Goal: Task Accomplishment & Management: Manage account settings

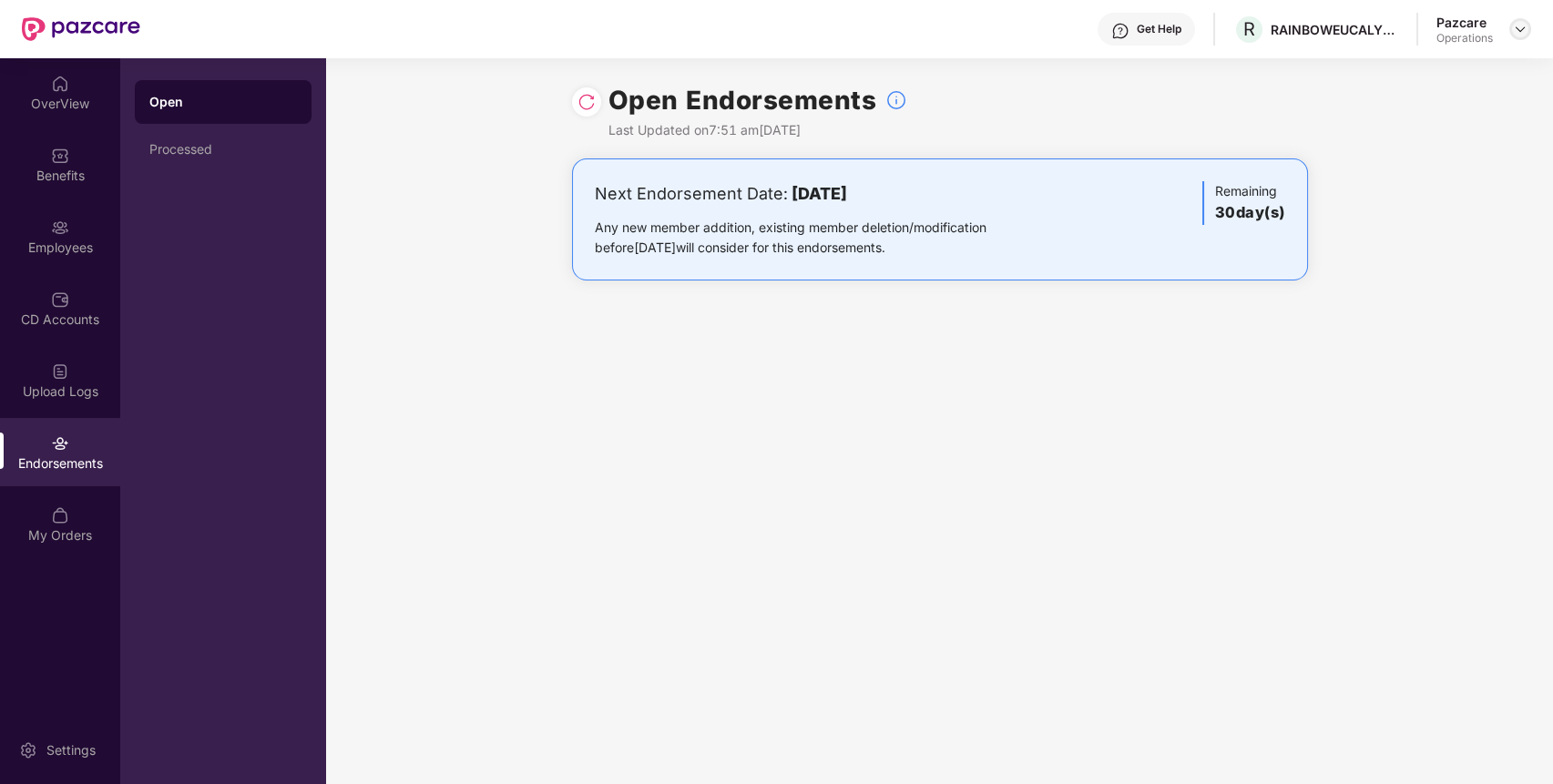
click at [1519, 34] on img at bounding box center [1520, 29] width 15 height 15
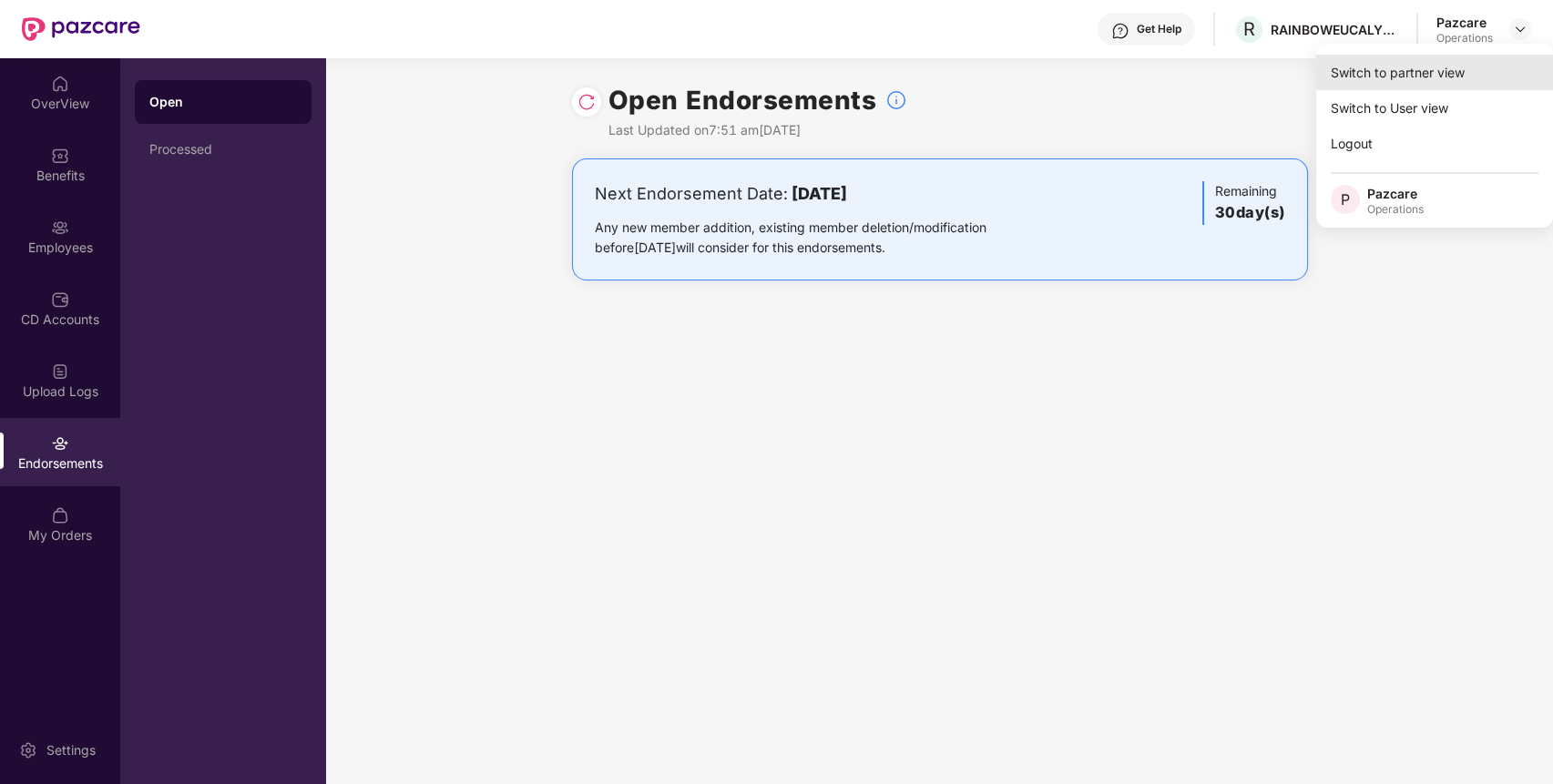
click at [1452, 65] on div "Switch to partner view" at bounding box center [1435, 72] width 237 height 36
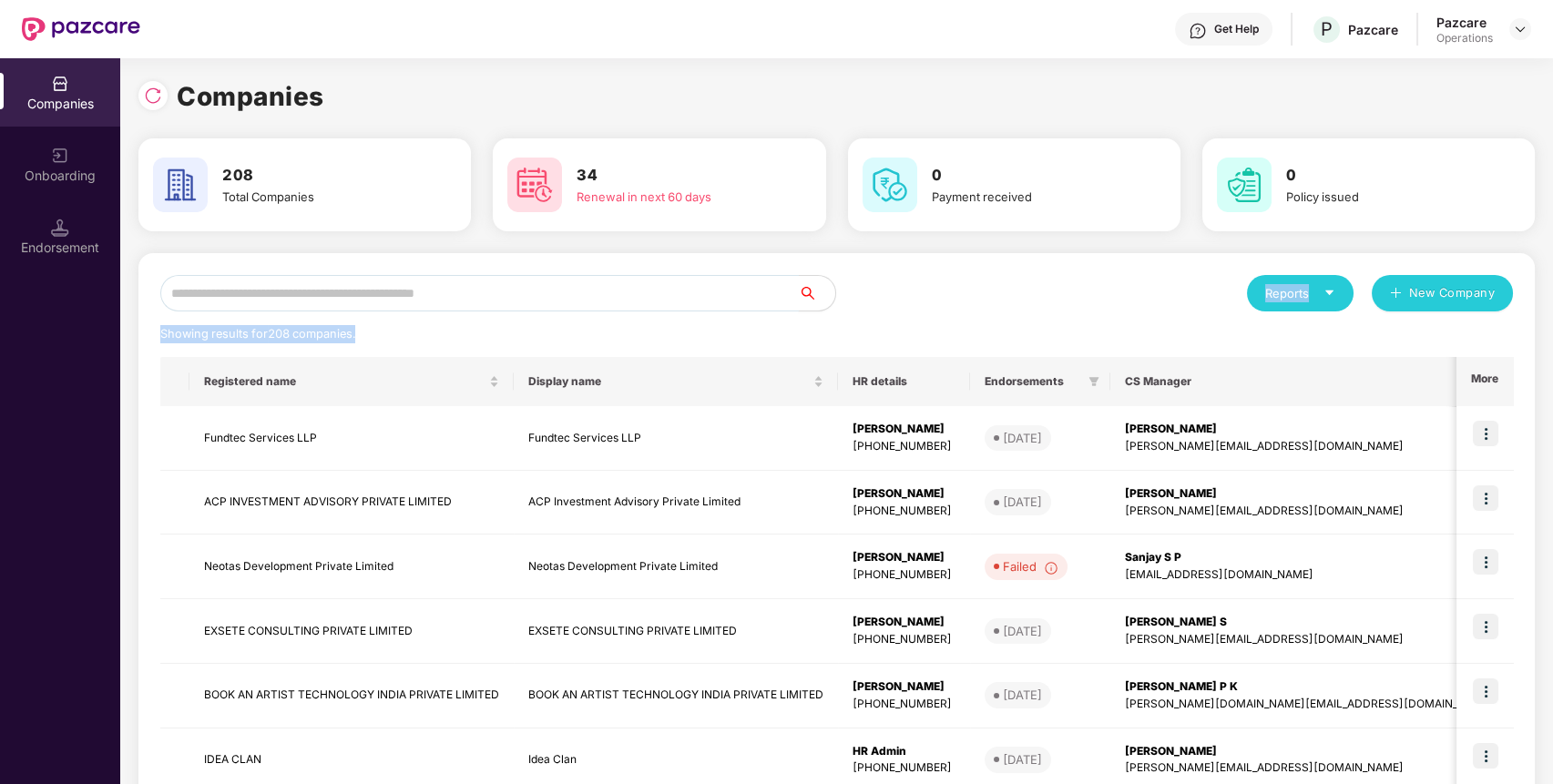
drag, startPoint x: 702, startPoint y: 311, endPoint x: 706, endPoint y: 302, distance: 9.8
click at [703, 306] on div "Reports New Company Showing results for 208 companies. Registered name Display …" at bounding box center [836, 695] width 1352 height 840
click at [712, 297] on input "text" at bounding box center [479, 293] width 638 height 37
paste input "********"
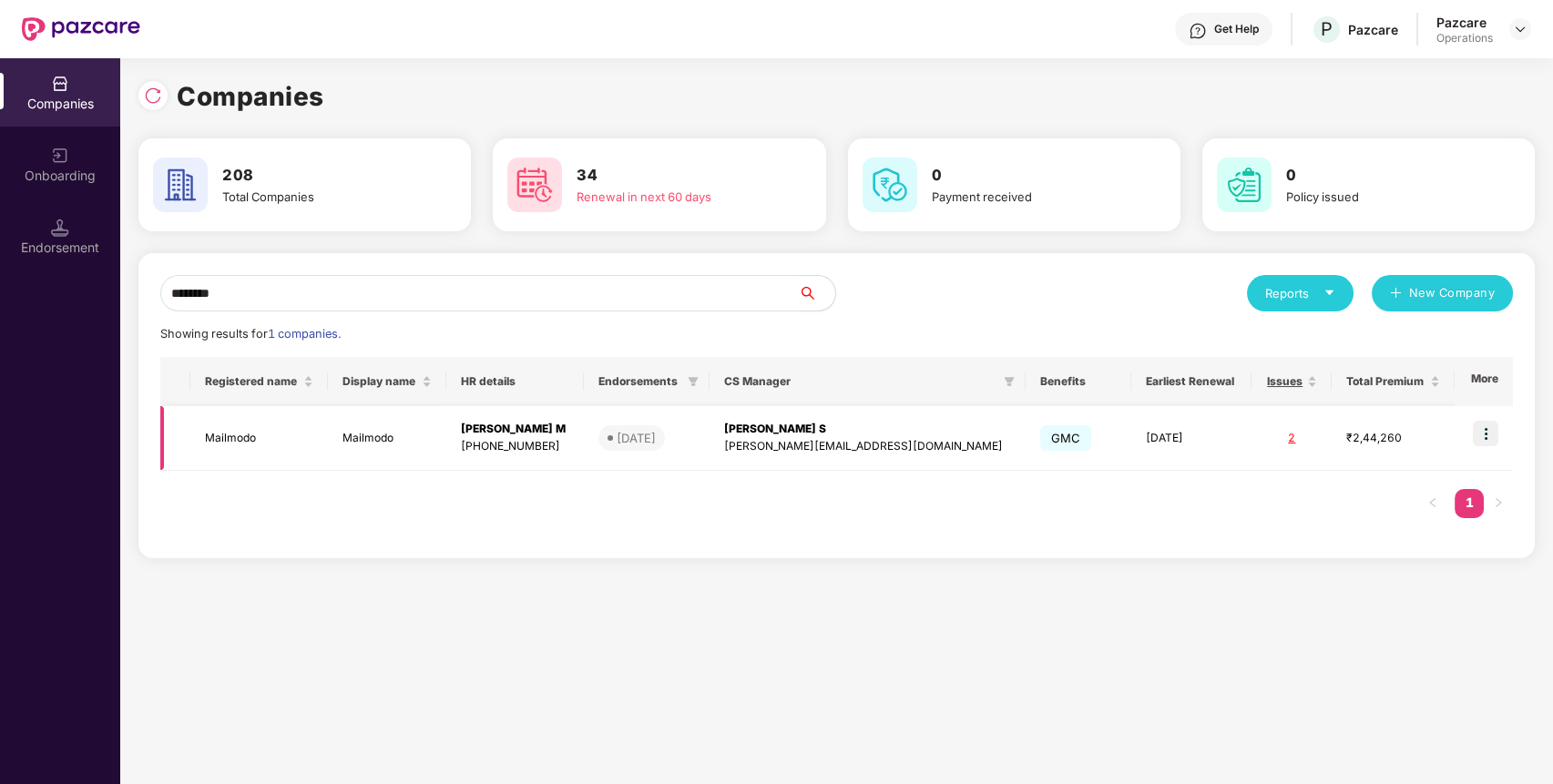
type input "********"
click at [1490, 437] on img at bounding box center [1486, 433] width 26 height 26
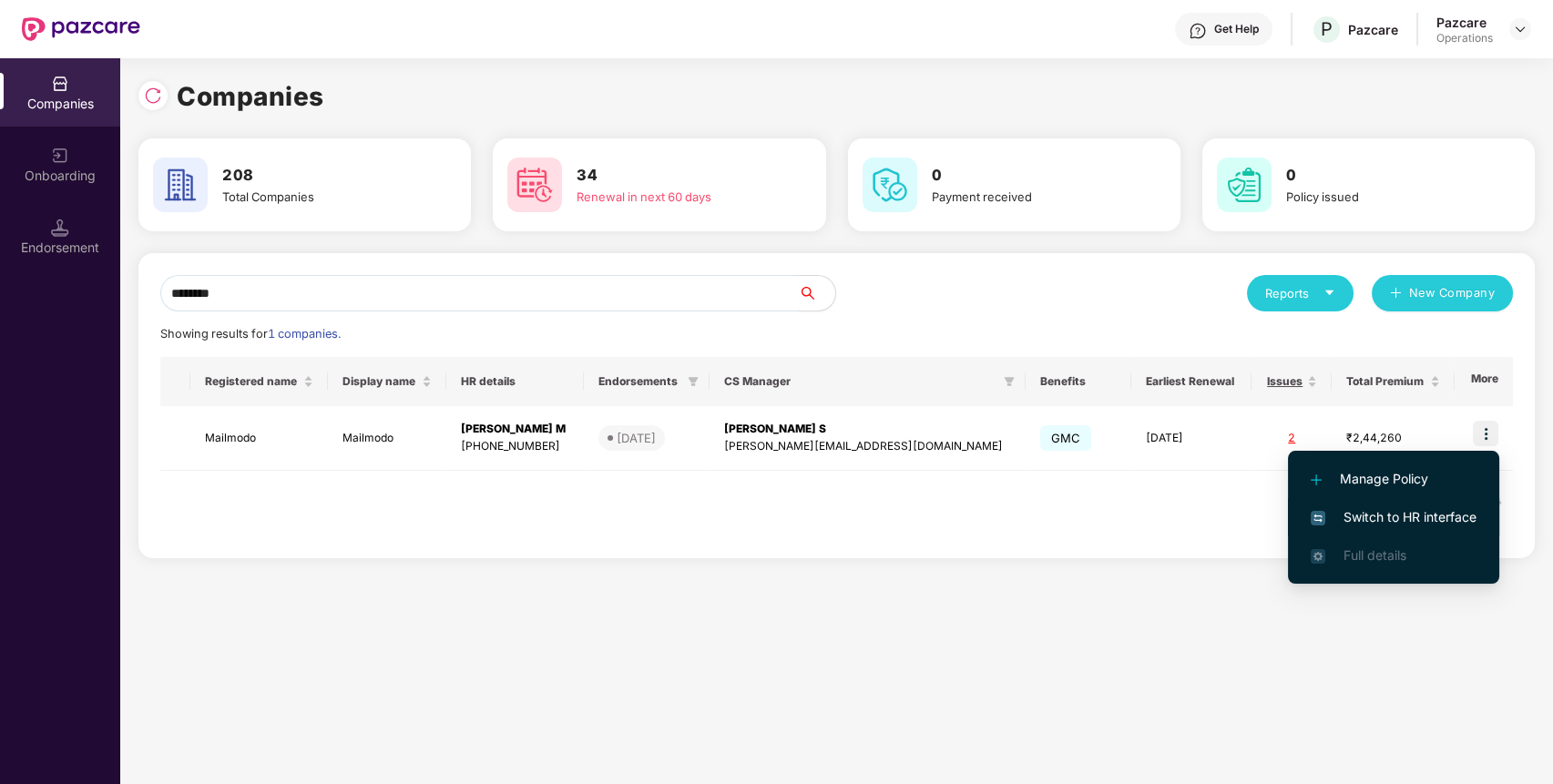
click at [1385, 516] on span "Switch to HR interface" at bounding box center [1394, 517] width 166 height 20
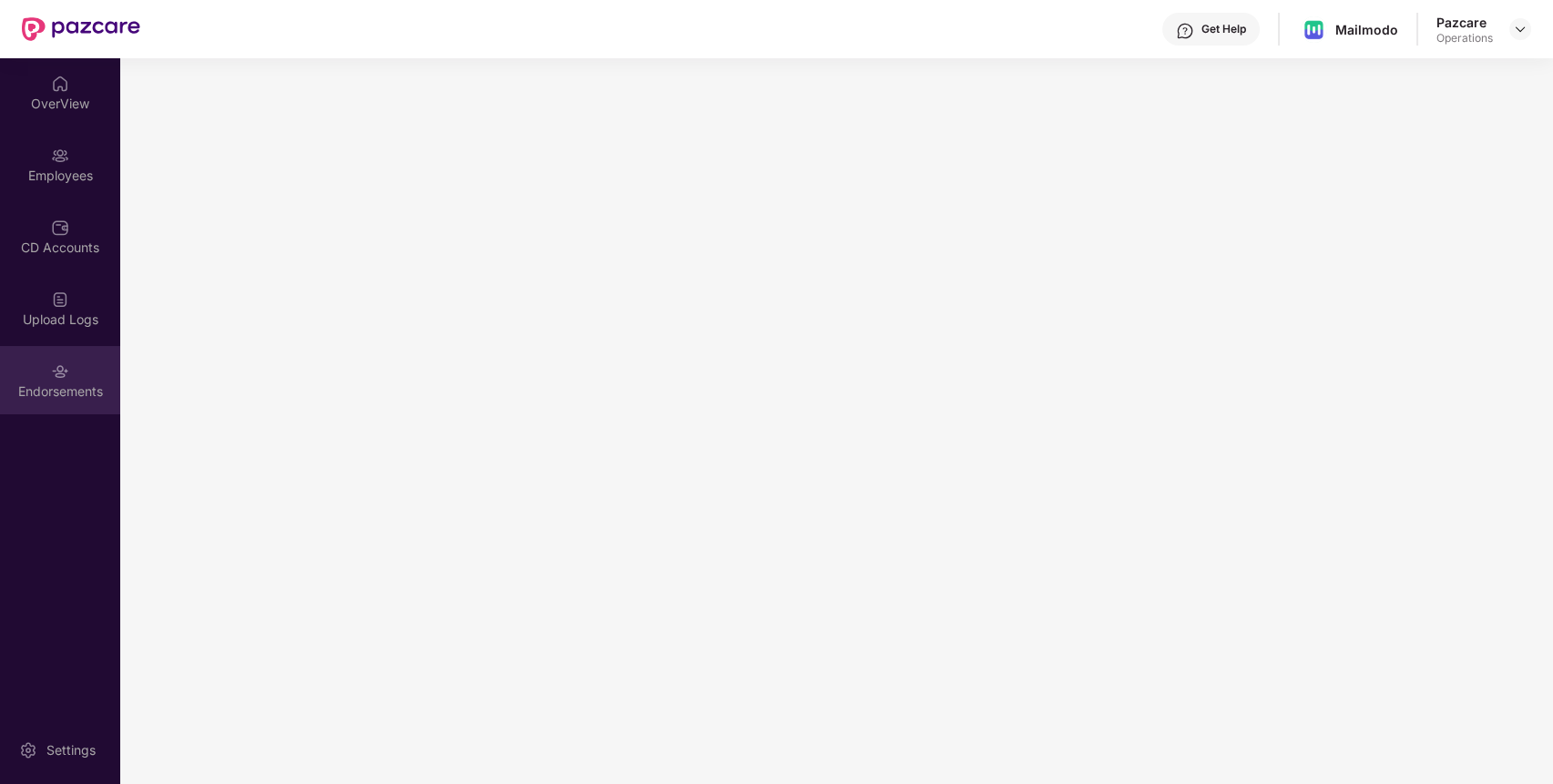
click at [88, 388] on div "Endorsements" at bounding box center [60, 391] width 121 height 18
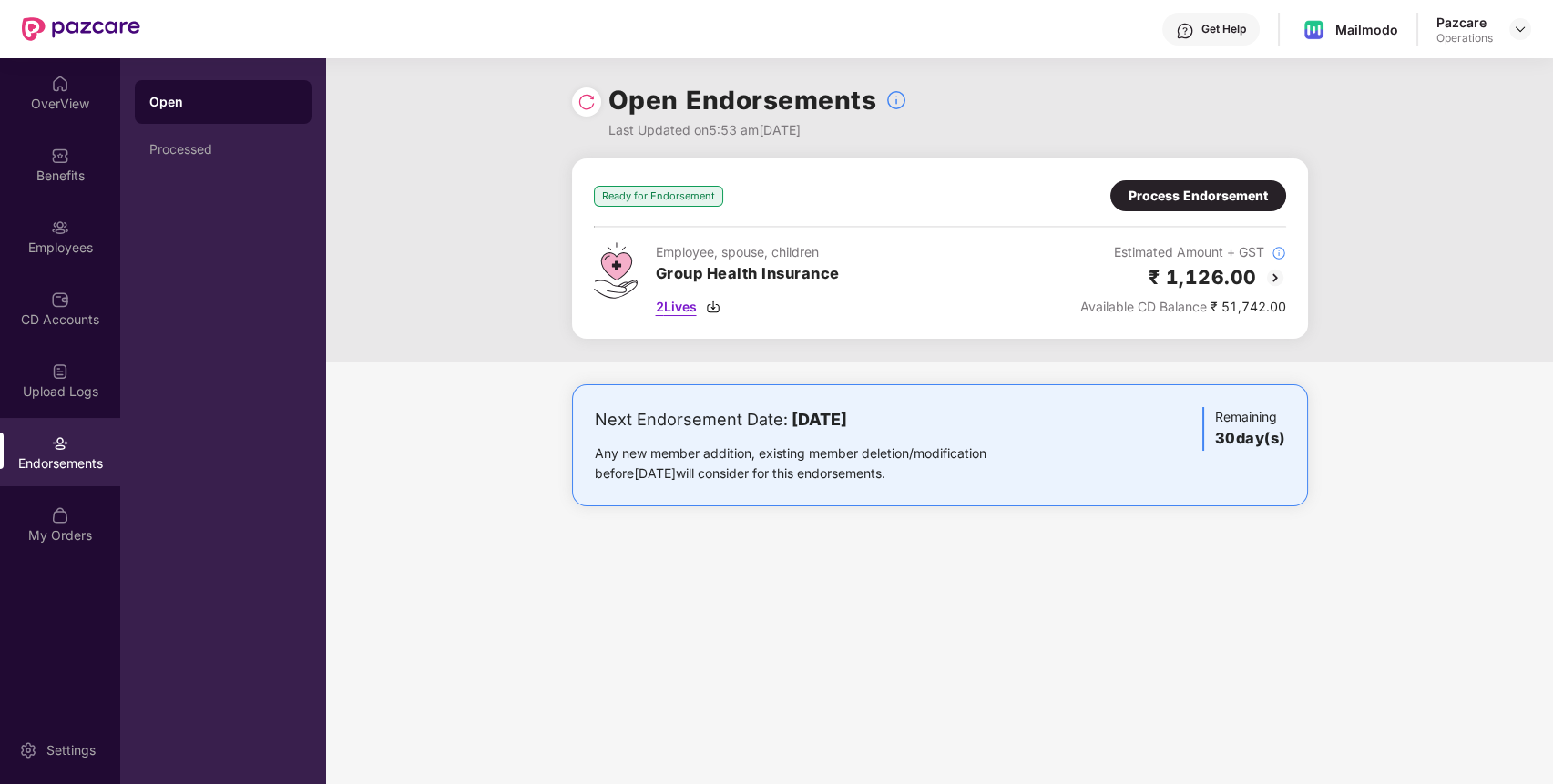
click at [671, 299] on span "2 Lives" at bounding box center [676, 307] width 41 height 20
click at [1222, 201] on div "Process Endorsement" at bounding box center [1198, 196] width 139 height 20
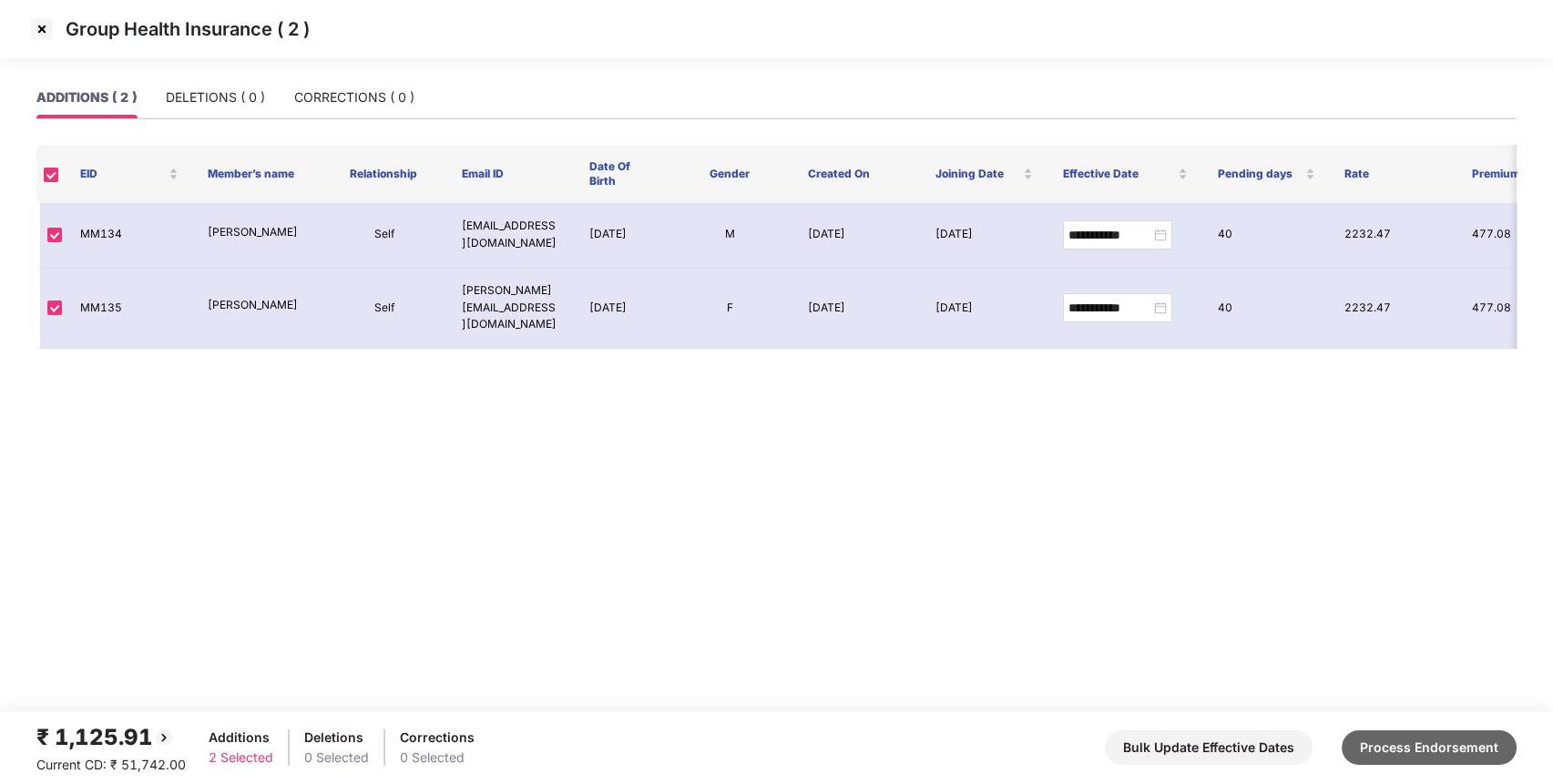
click at [1449, 756] on button "Process Endorsement" at bounding box center [1429, 747] width 175 height 35
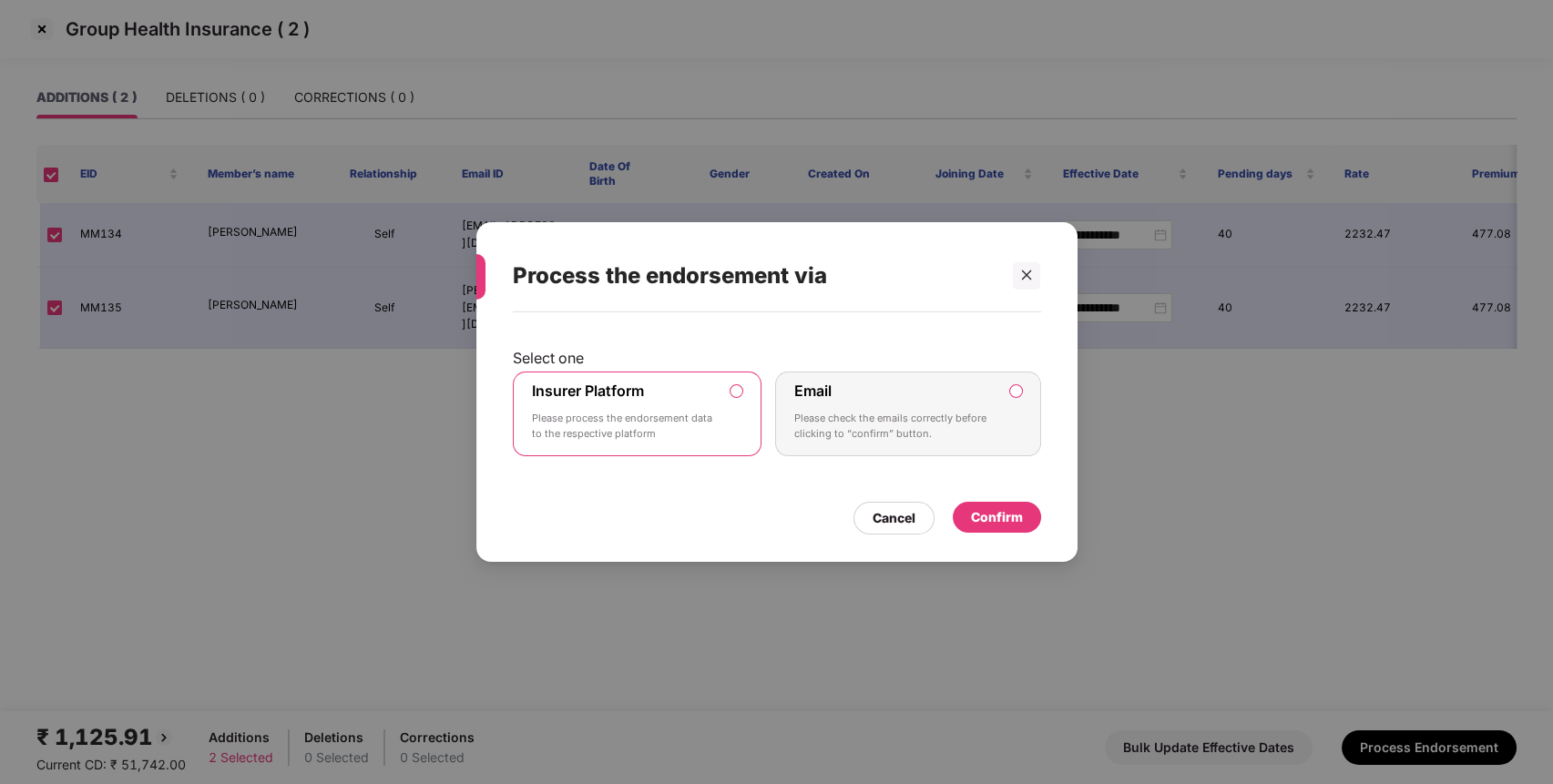
click at [642, 422] on p "Please process the endorsement data to the respective platform" at bounding box center [625, 427] width 186 height 32
click at [1021, 508] on div "Confirm" at bounding box center [997, 516] width 88 height 31
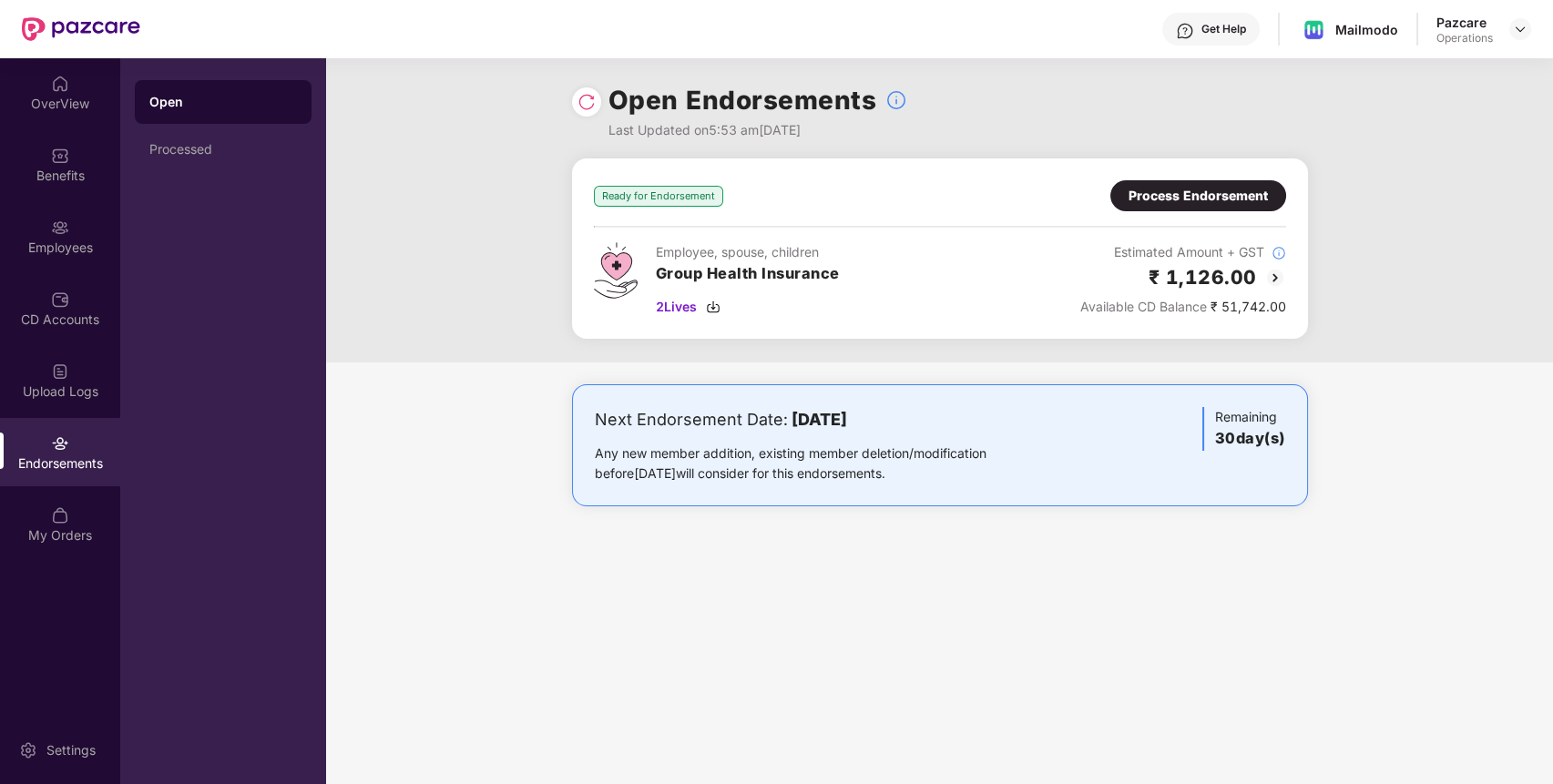
click at [586, 106] on img at bounding box center [587, 102] width 18 height 18
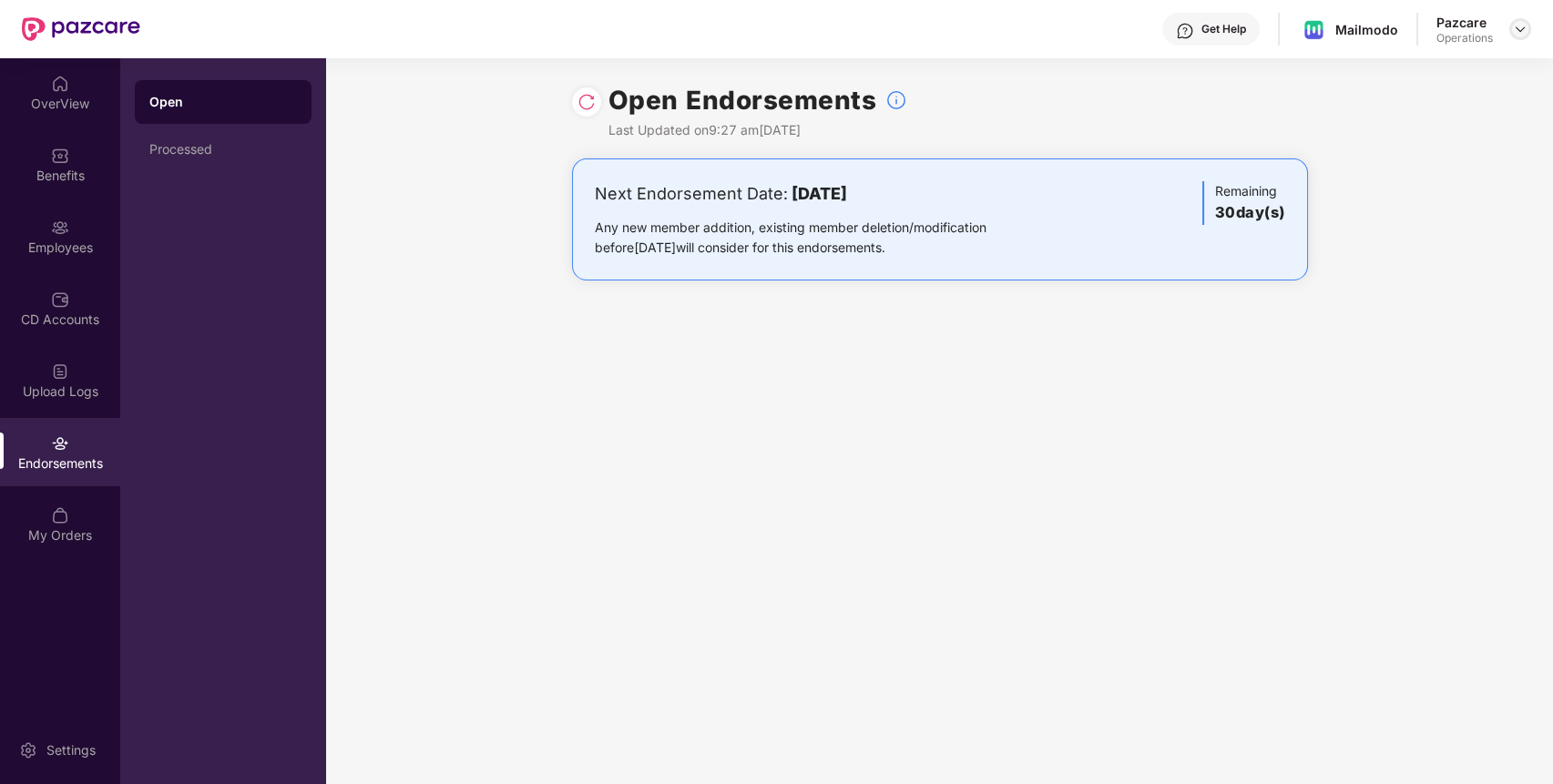
click at [1523, 33] on img at bounding box center [1520, 29] width 15 height 15
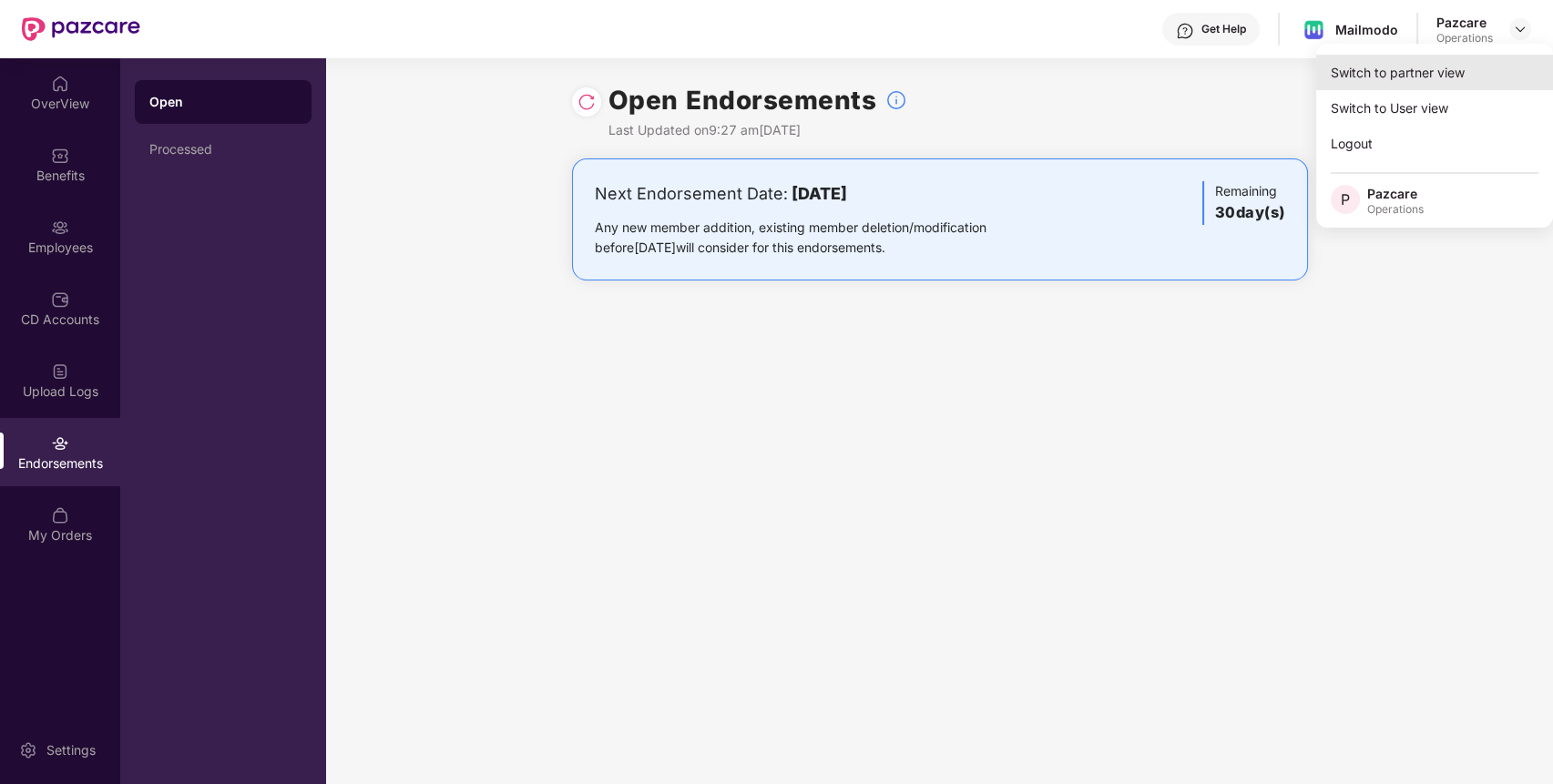
click at [1443, 78] on div "Switch to partner view" at bounding box center [1435, 72] width 237 height 36
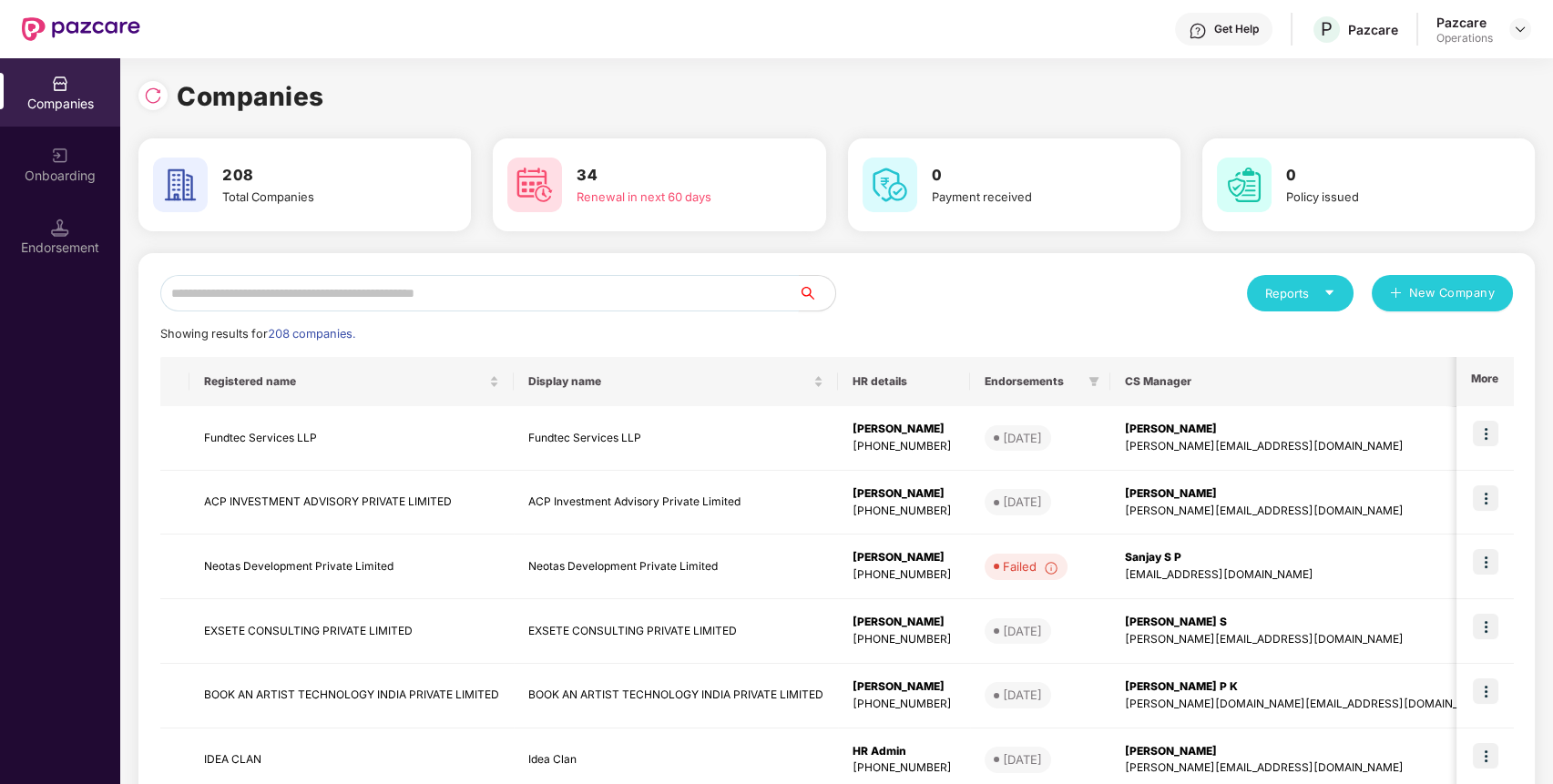
click at [626, 294] on input "text" at bounding box center [479, 293] width 638 height 37
paste input "**********"
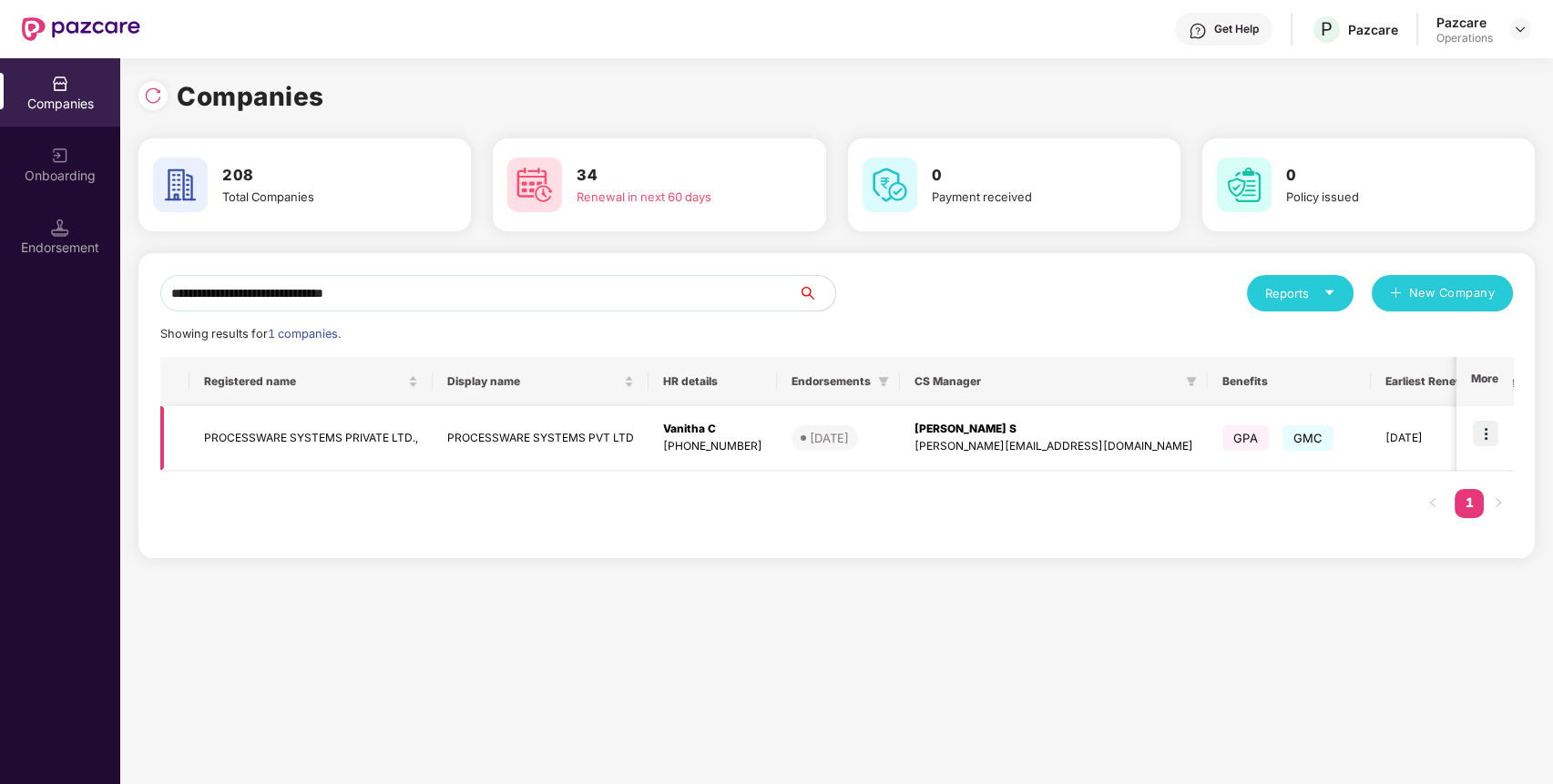
type input "**********"
click at [1491, 434] on img at bounding box center [1486, 433] width 26 height 26
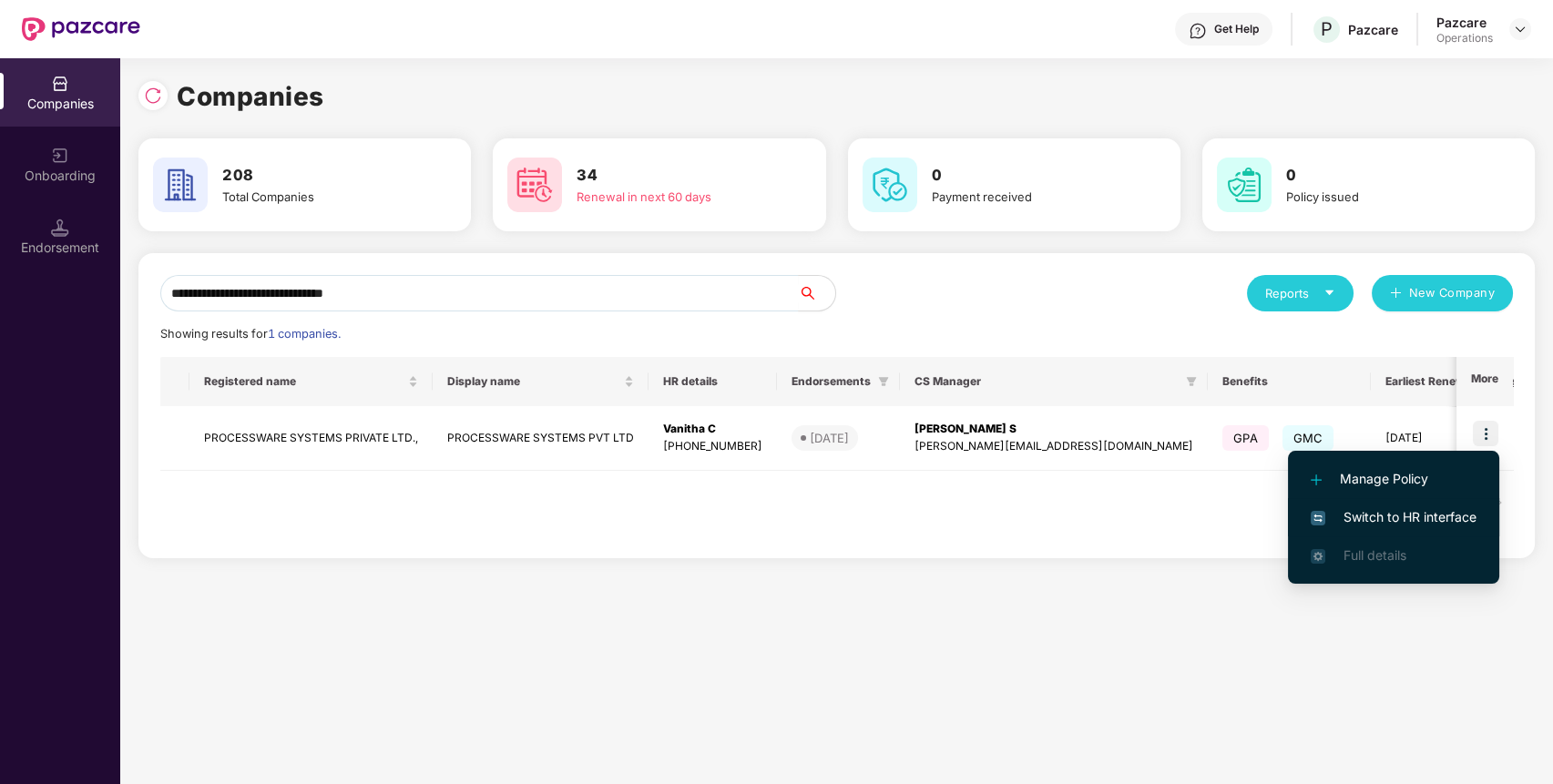
click at [1380, 513] on span "Switch to HR interface" at bounding box center [1394, 517] width 166 height 20
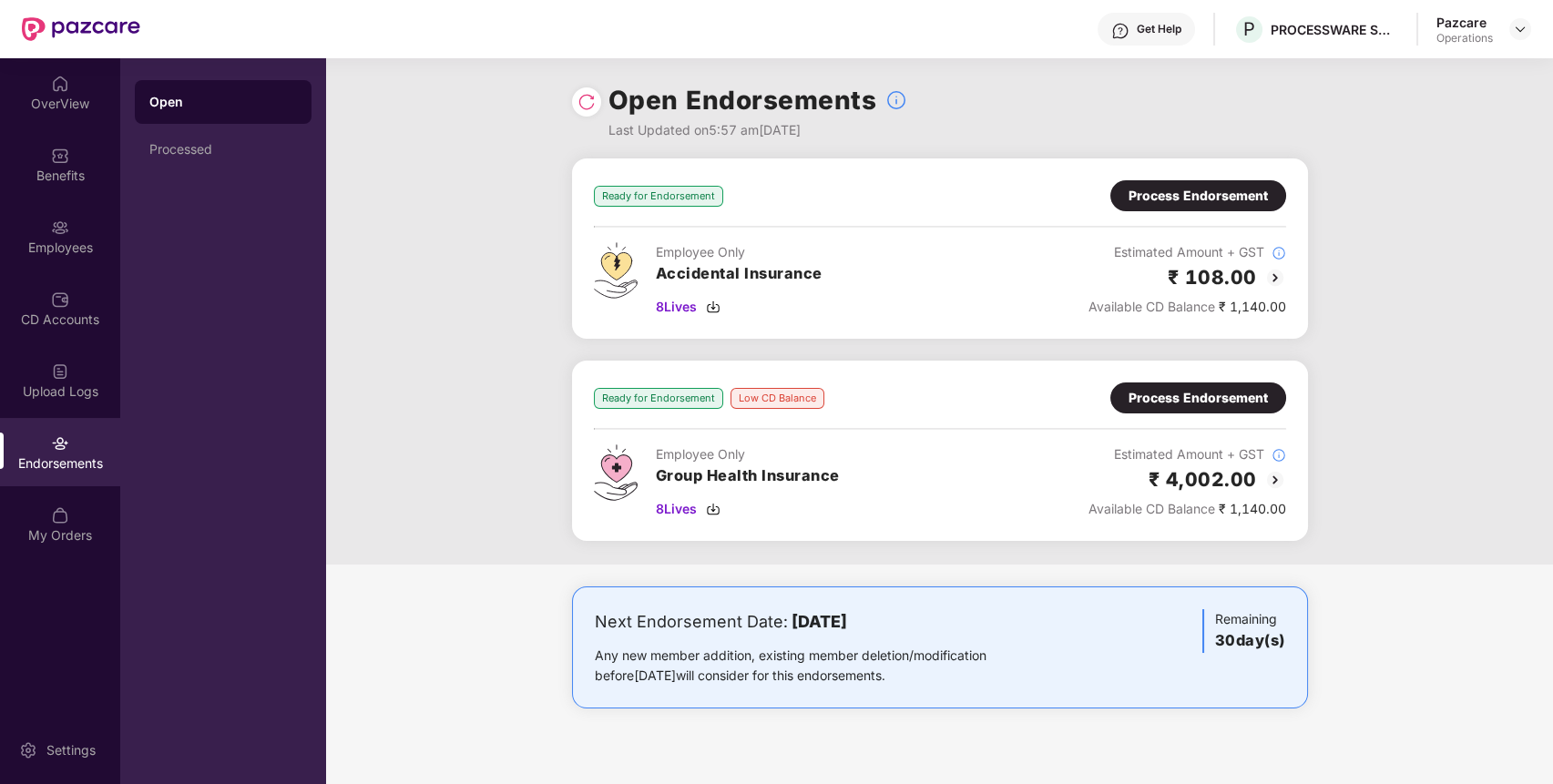
click at [1267, 392] on div "Process Endorsement" at bounding box center [1198, 397] width 176 height 31
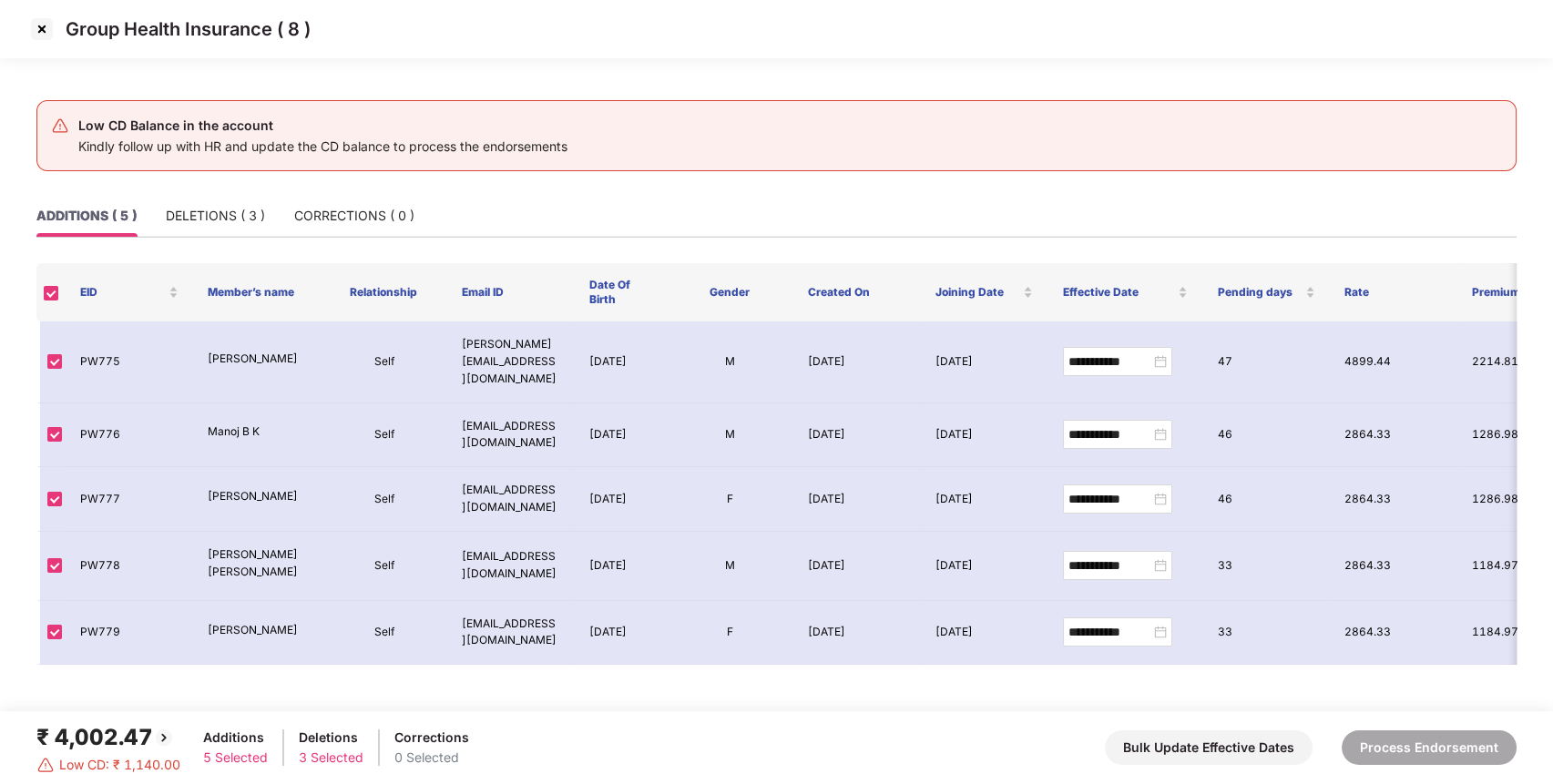
click at [41, 31] on img at bounding box center [42, 30] width 30 height 30
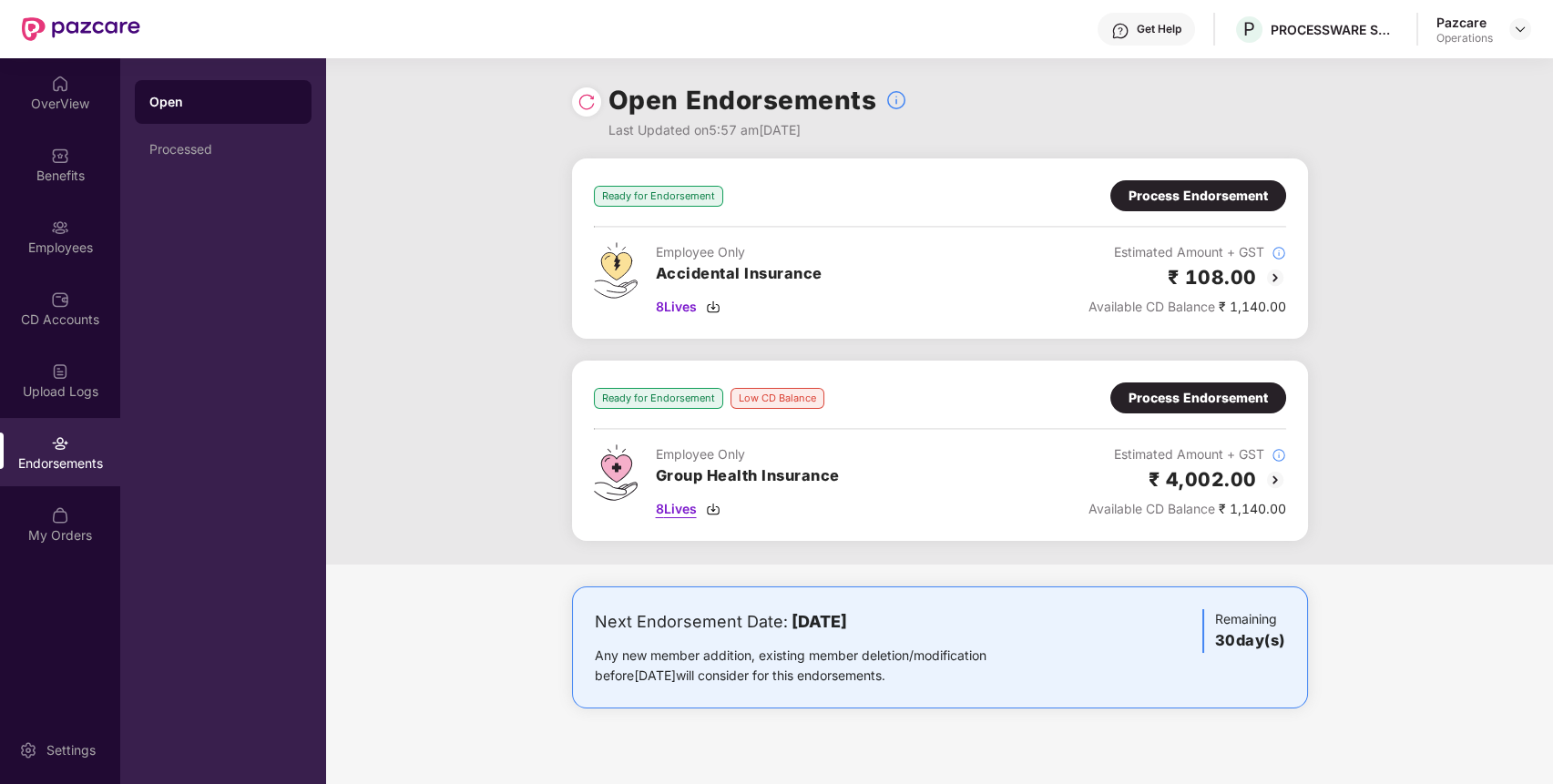
click at [667, 517] on span "8 Lives" at bounding box center [676, 509] width 41 height 20
click at [674, 508] on span "8 Lives" at bounding box center [676, 509] width 41 height 20
click at [666, 303] on span "8 Lives" at bounding box center [676, 307] width 41 height 20
click at [1195, 187] on div "Process Endorsement" at bounding box center [1198, 196] width 139 height 20
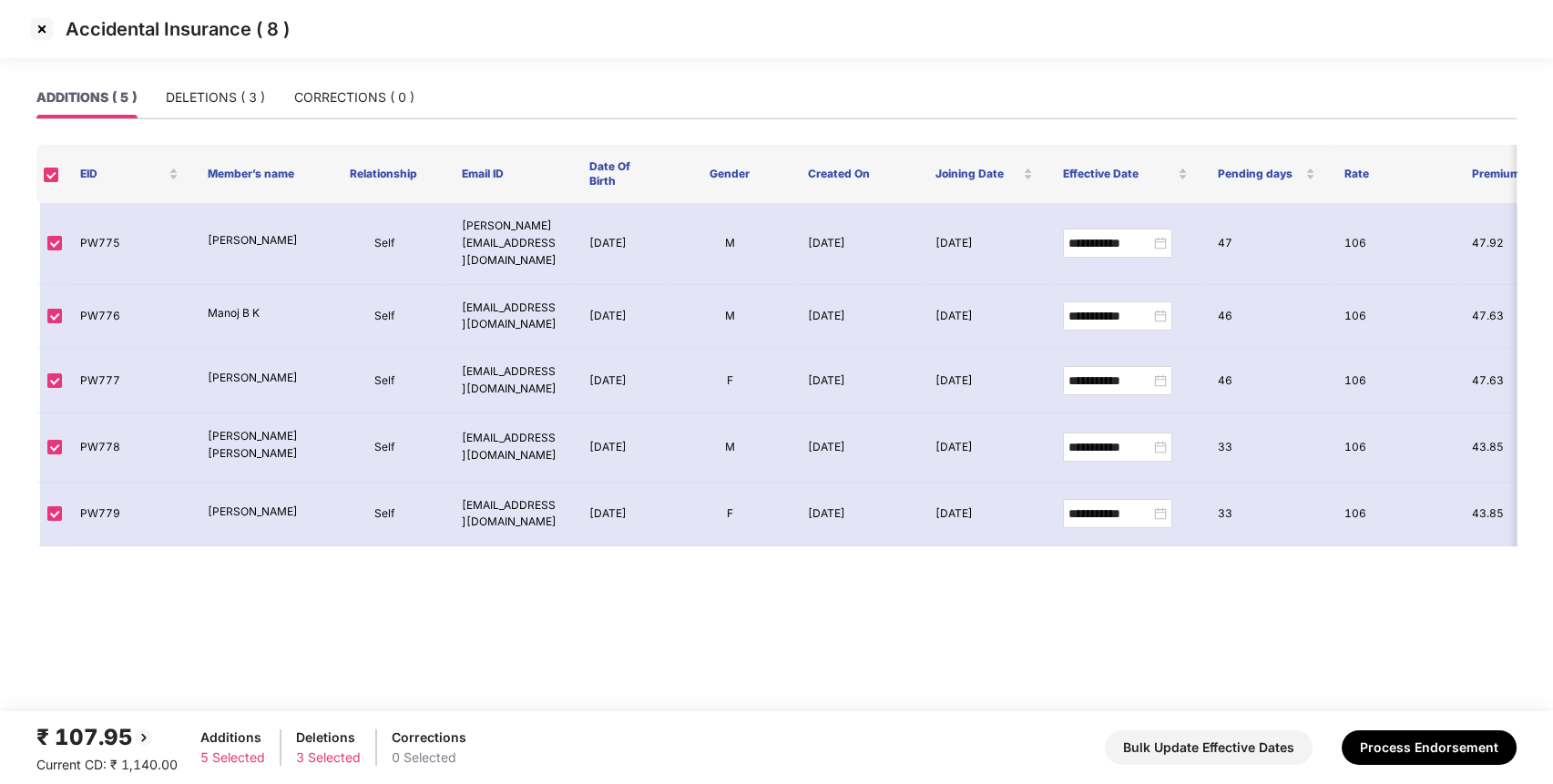
drag, startPoint x: 833, startPoint y: 641, endPoint x: 855, endPoint y: 633, distance: 23.4
click at [834, 638] on main "**********" at bounding box center [776, 393] width 1553 height 635
click at [1419, 745] on button "Process Endorsement" at bounding box center [1429, 747] width 175 height 35
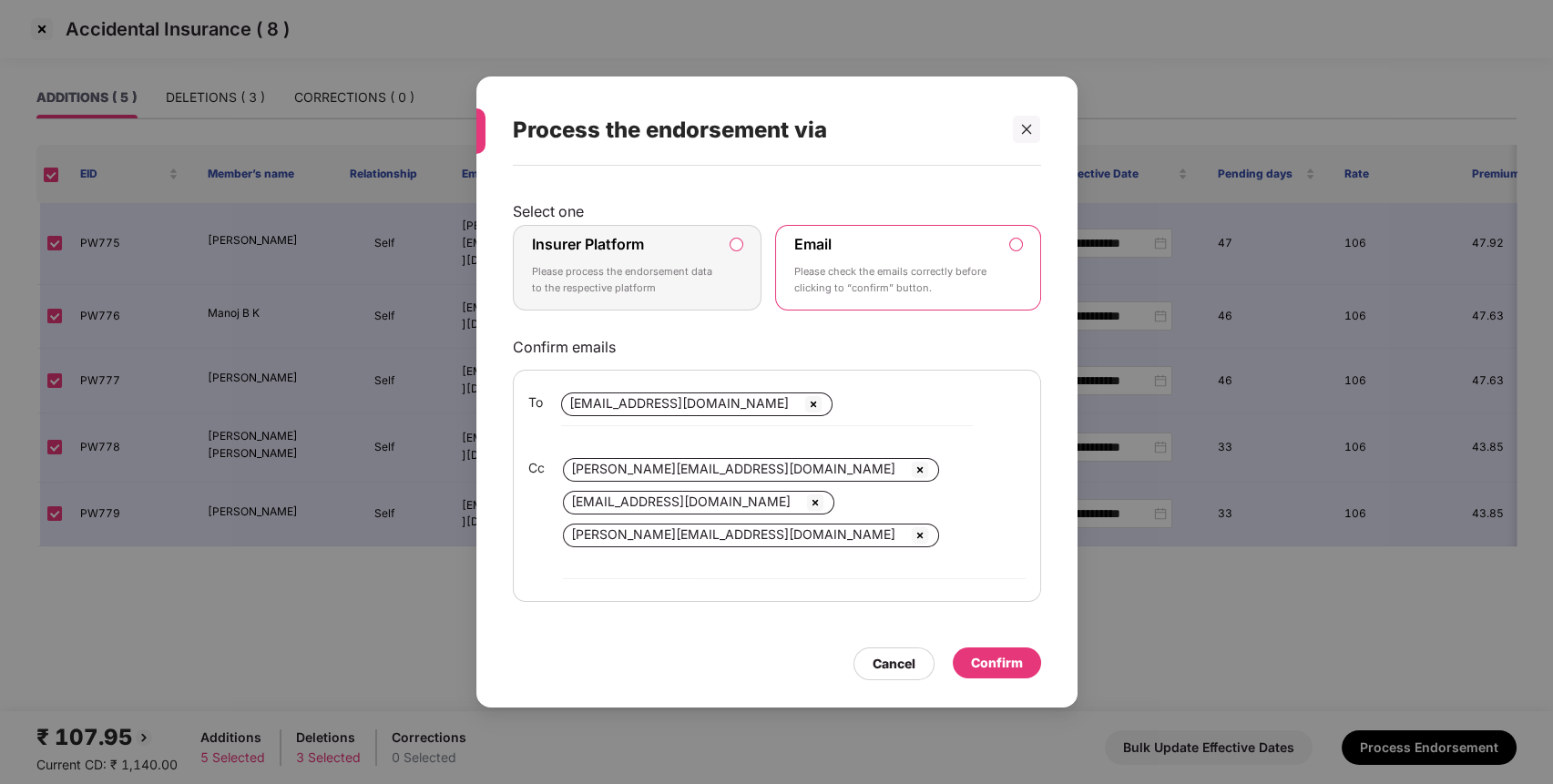
click at [627, 284] on p "Please process the endorsement data to the respective platform" at bounding box center [625, 279] width 186 height 32
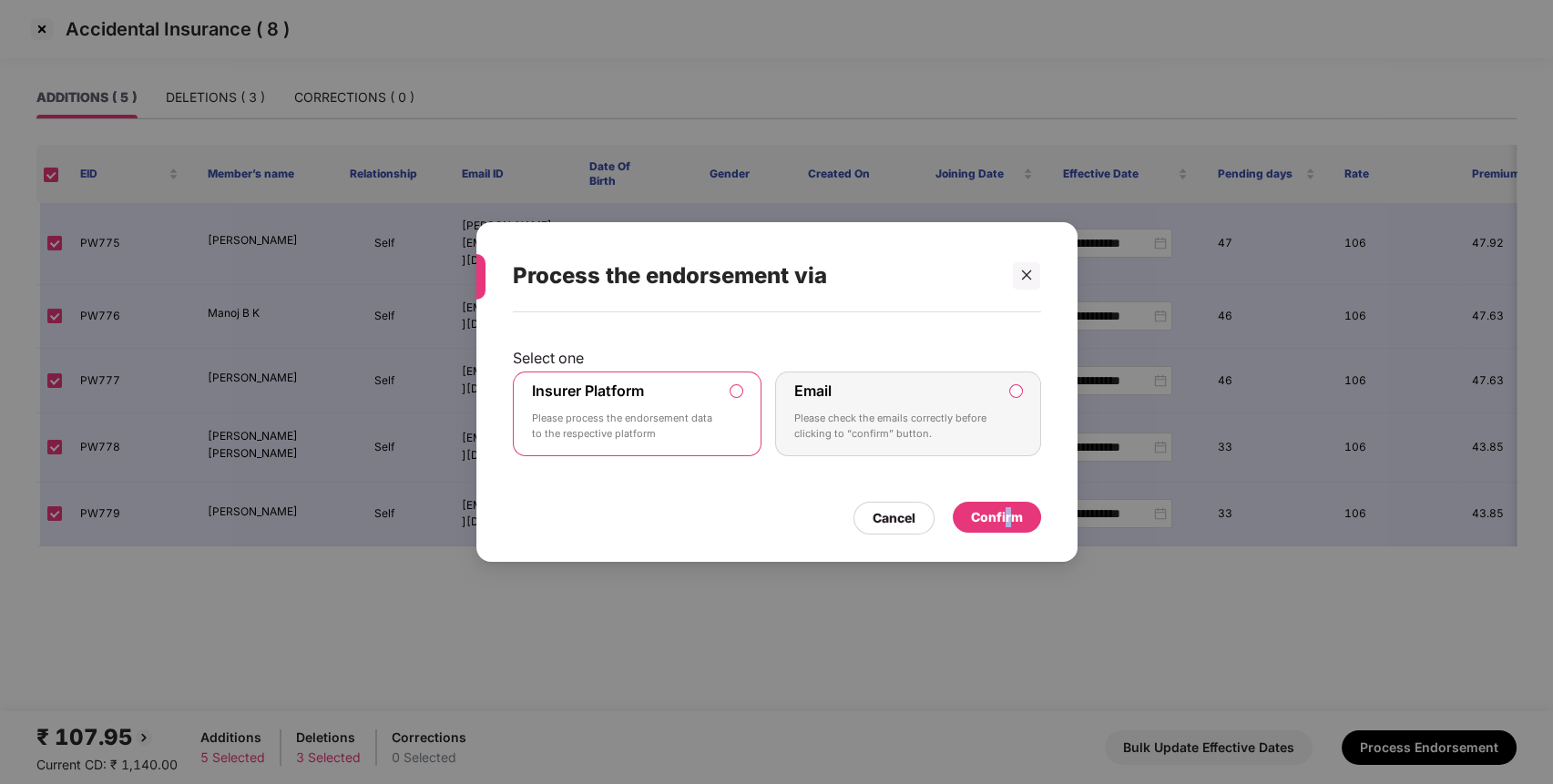
click at [1008, 524] on div "Confirm" at bounding box center [997, 517] width 52 height 20
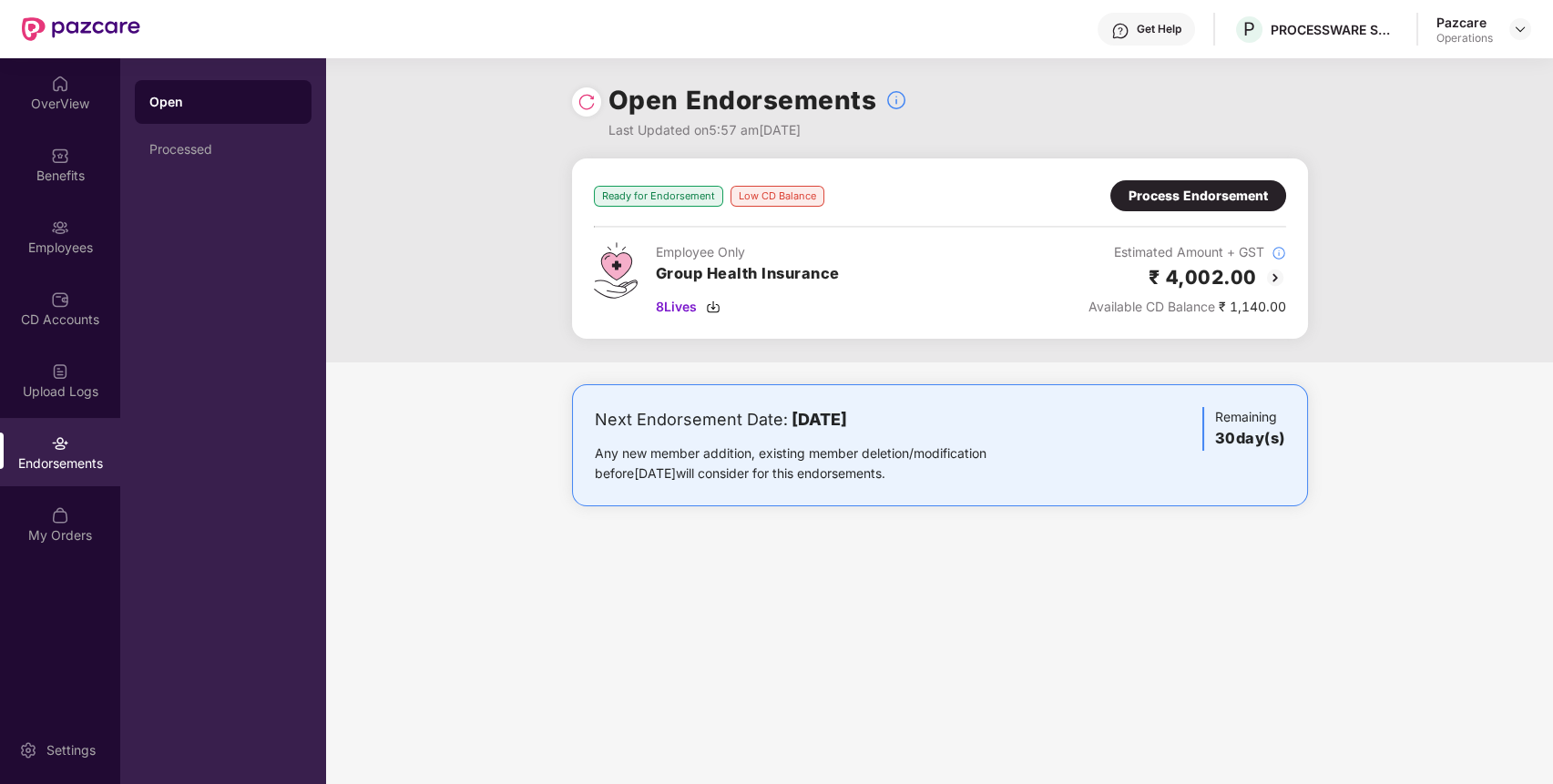
click at [1205, 190] on div "Process Endorsement" at bounding box center [1198, 196] width 139 height 20
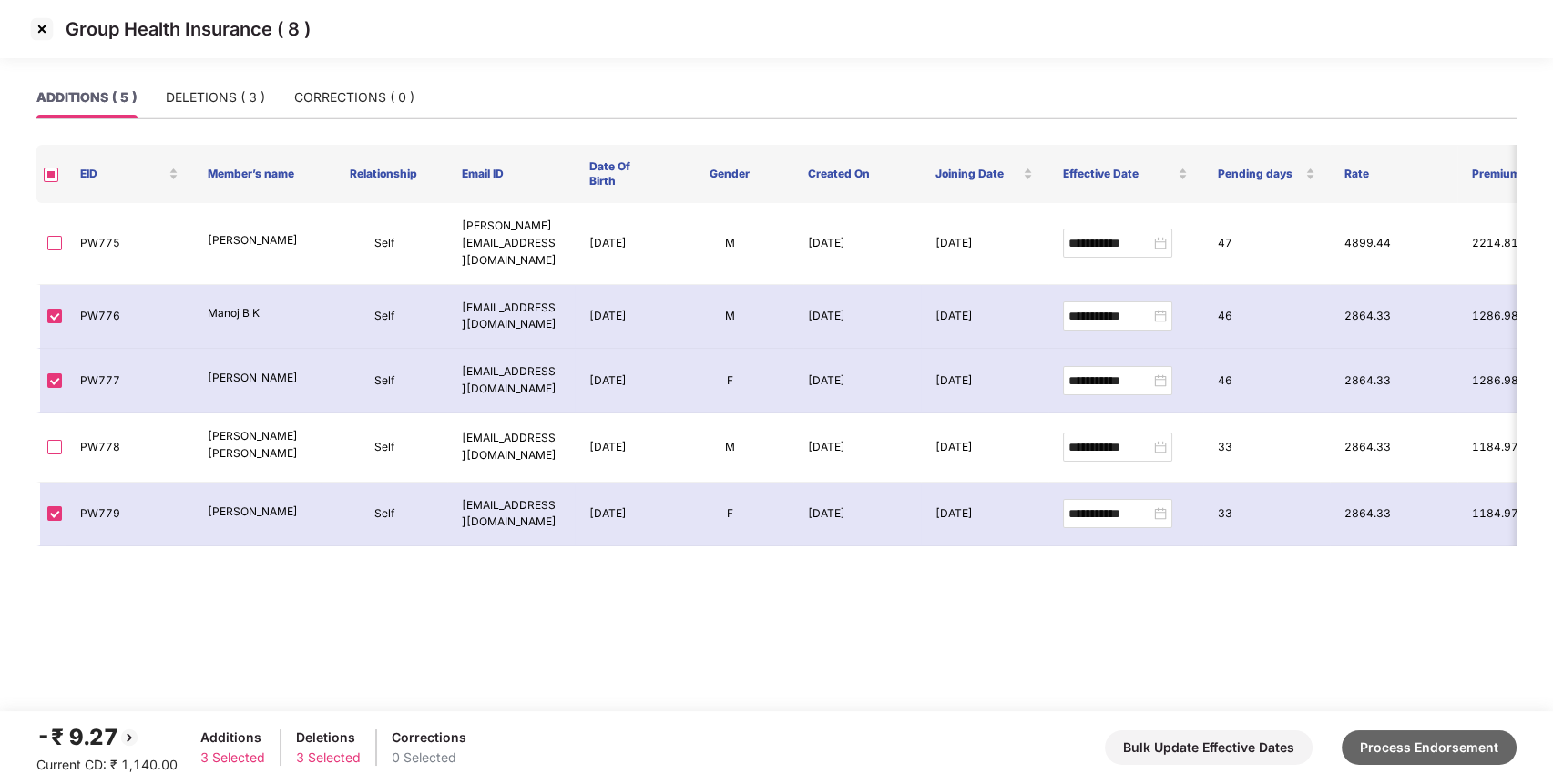
click at [1459, 765] on button "Process Endorsement" at bounding box center [1429, 747] width 175 height 35
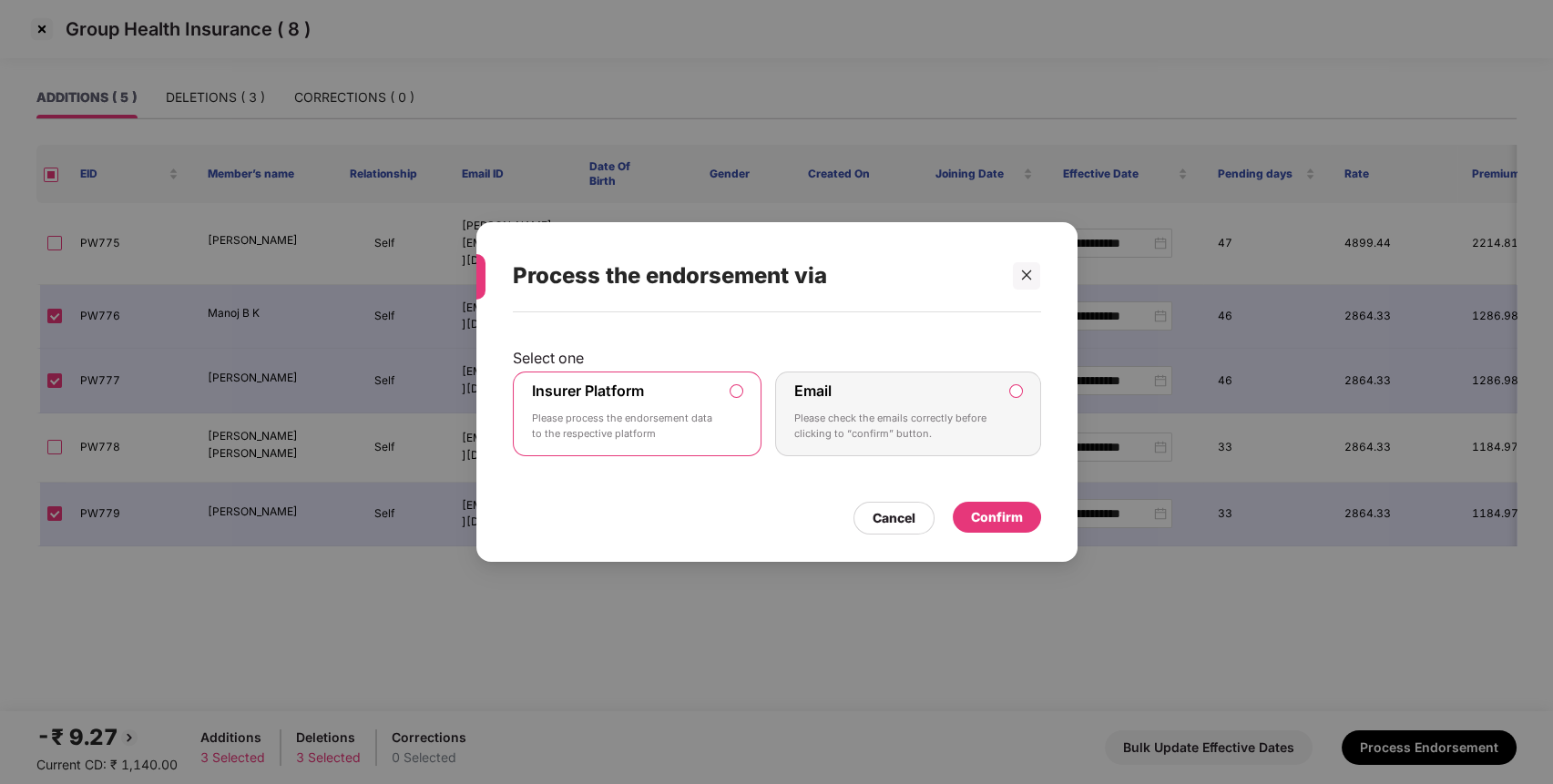
click at [656, 422] on p "Please process the endorsement data to the respective platform" at bounding box center [625, 427] width 186 height 32
click at [974, 513] on div "Confirm" at bounding box center [997, 517] width 52 height 20
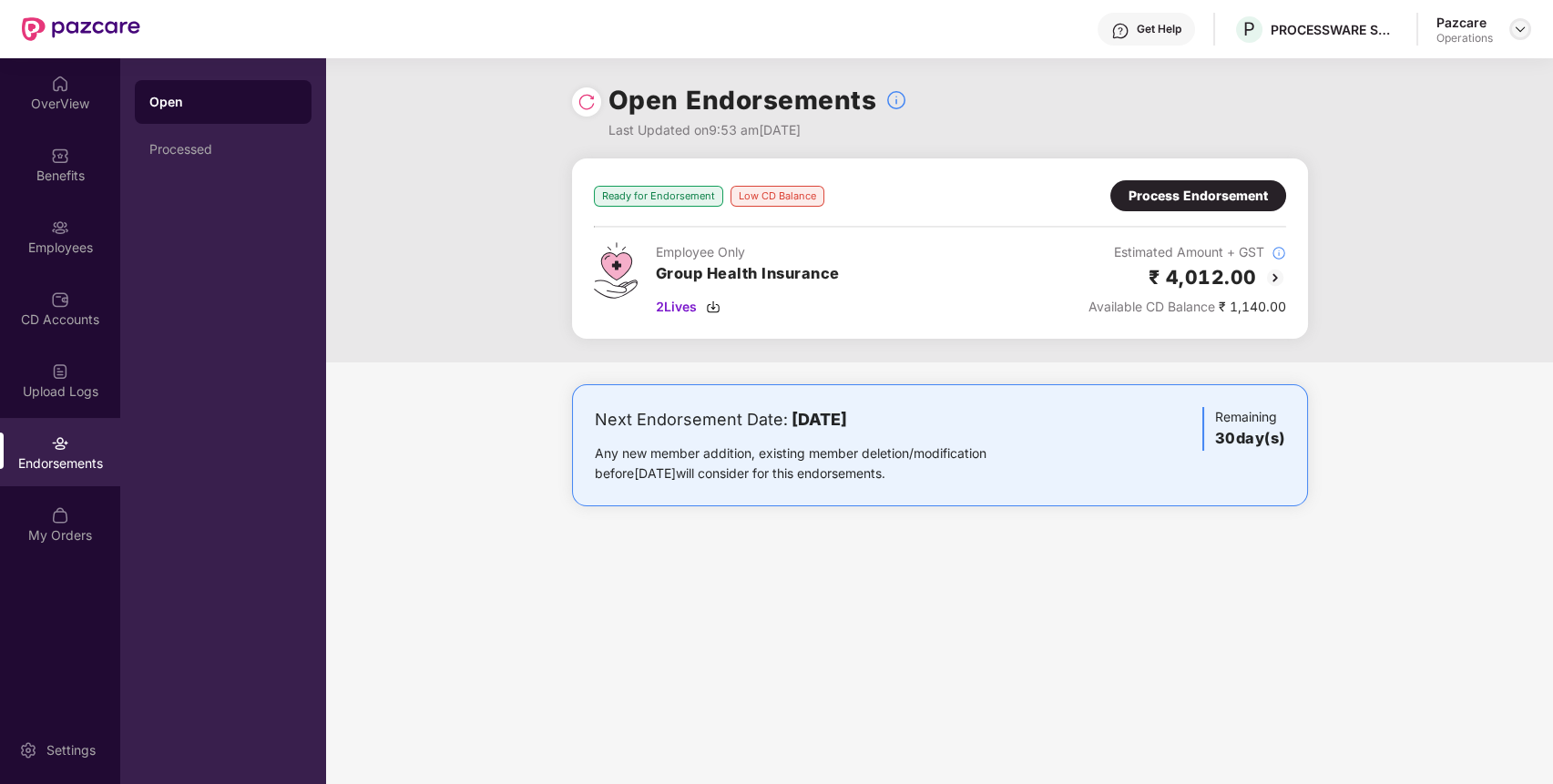
click at [1518, 23] on img at bounding box center [1520, 29] width 15 height 15
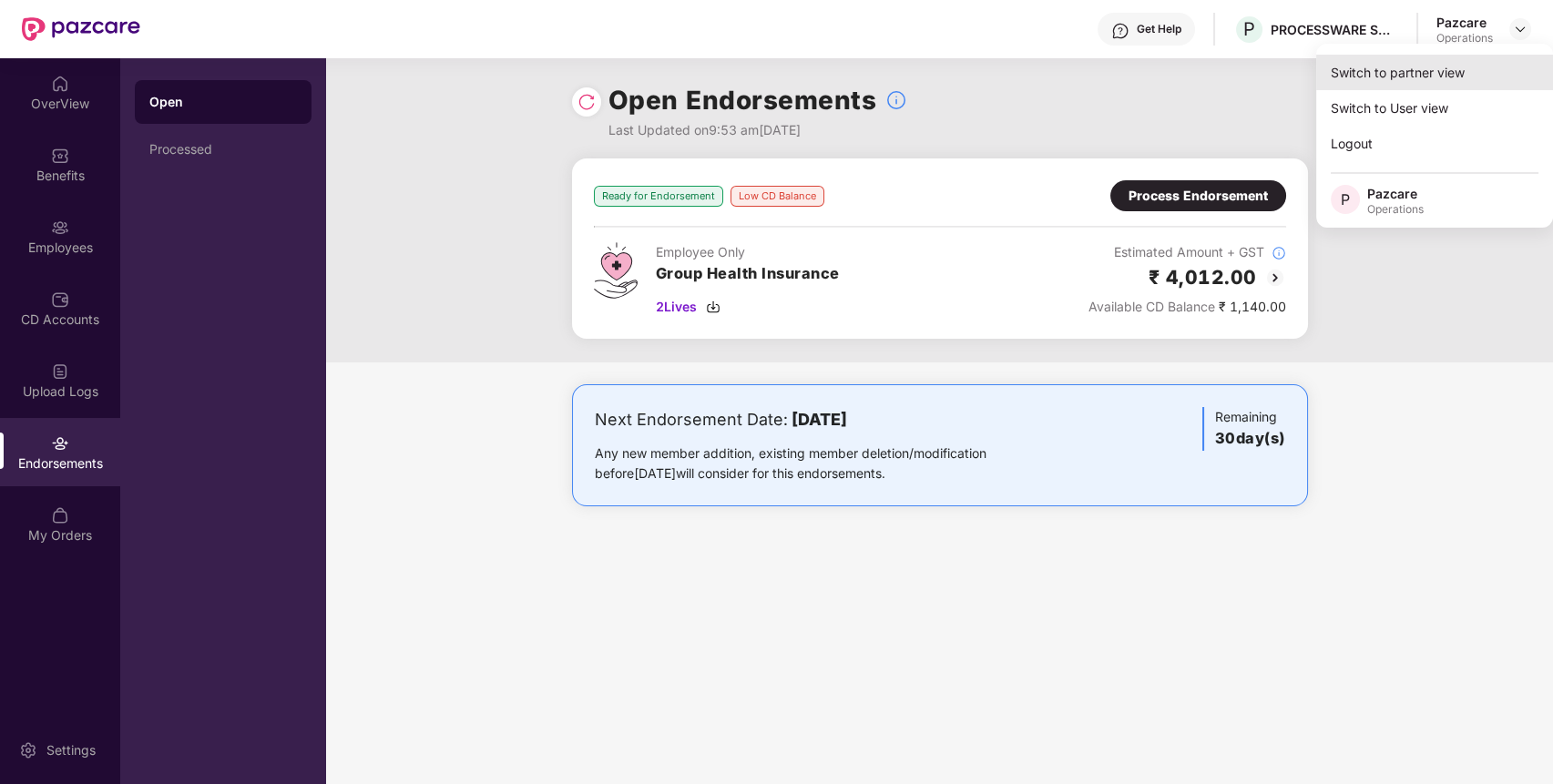
click at [1416, 79] on div "Switch to partner view" at bounding box center [1435, 72] width 237 height 36
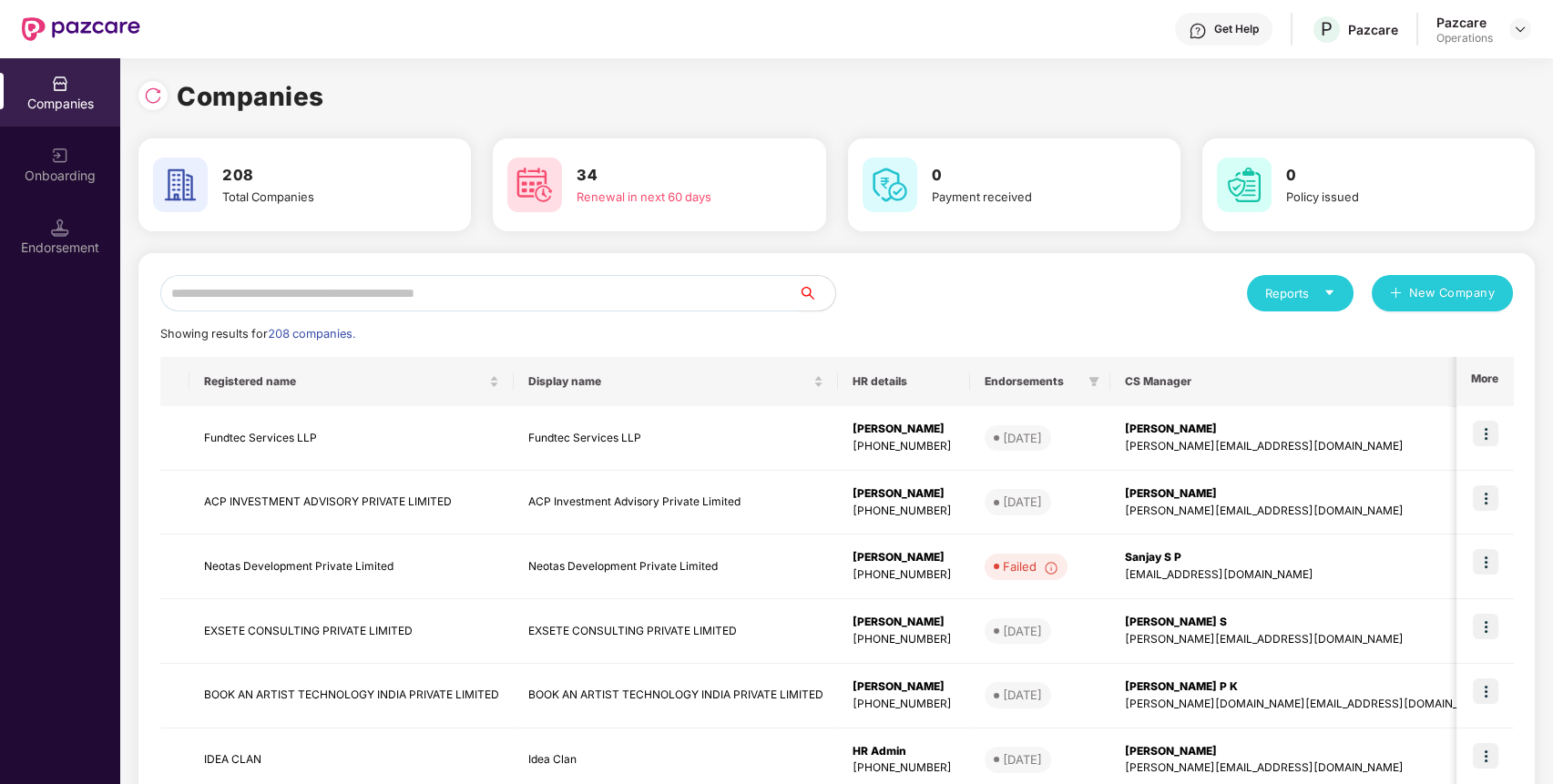
click at [773, 296] on input "text" at bounding box center [479, 293] width 638 height 37
paste input "**********"
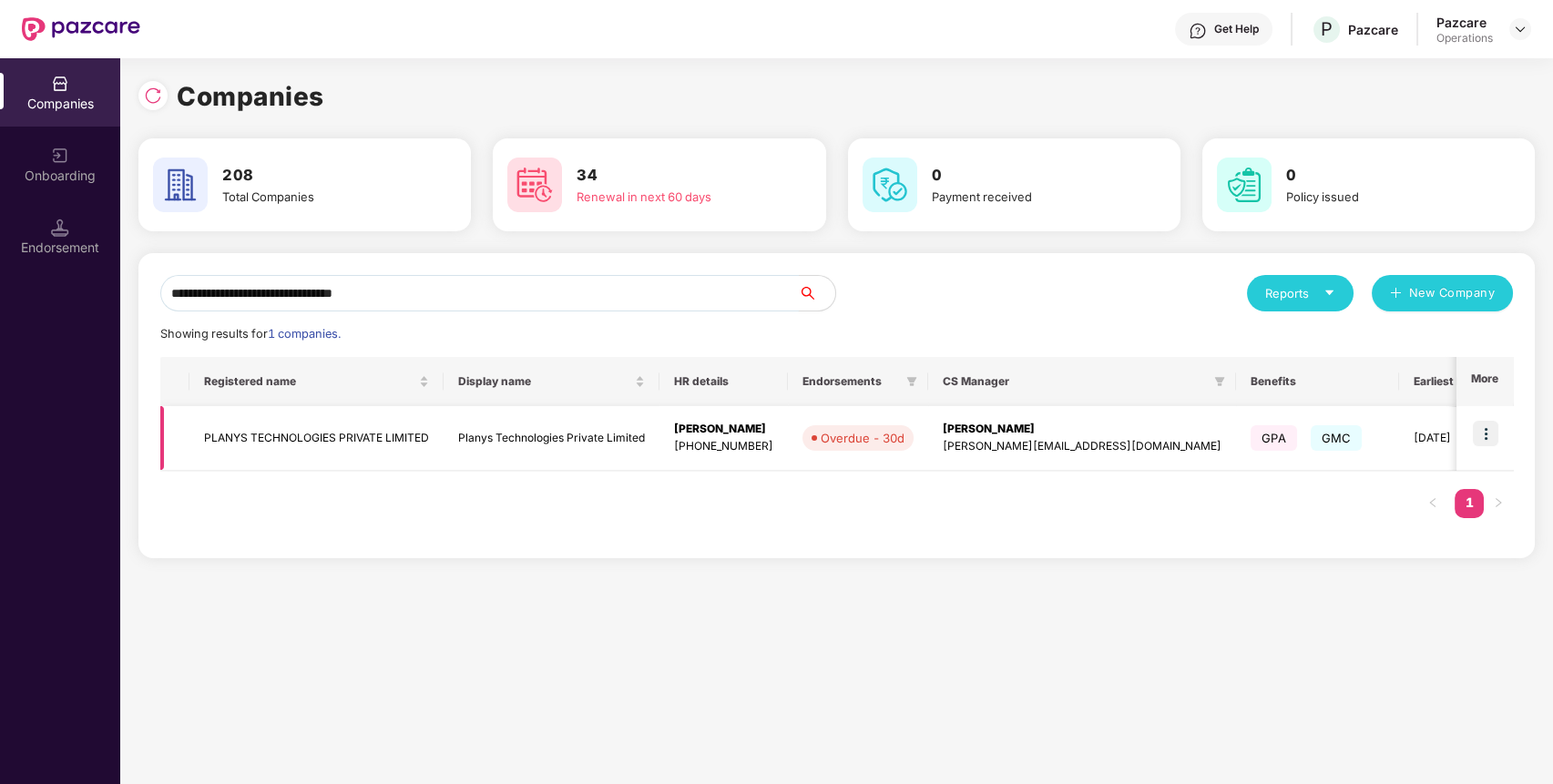
type input "**********"
click at [1481, 430] on img at bounding box center [1486, 433] width 26 height 26
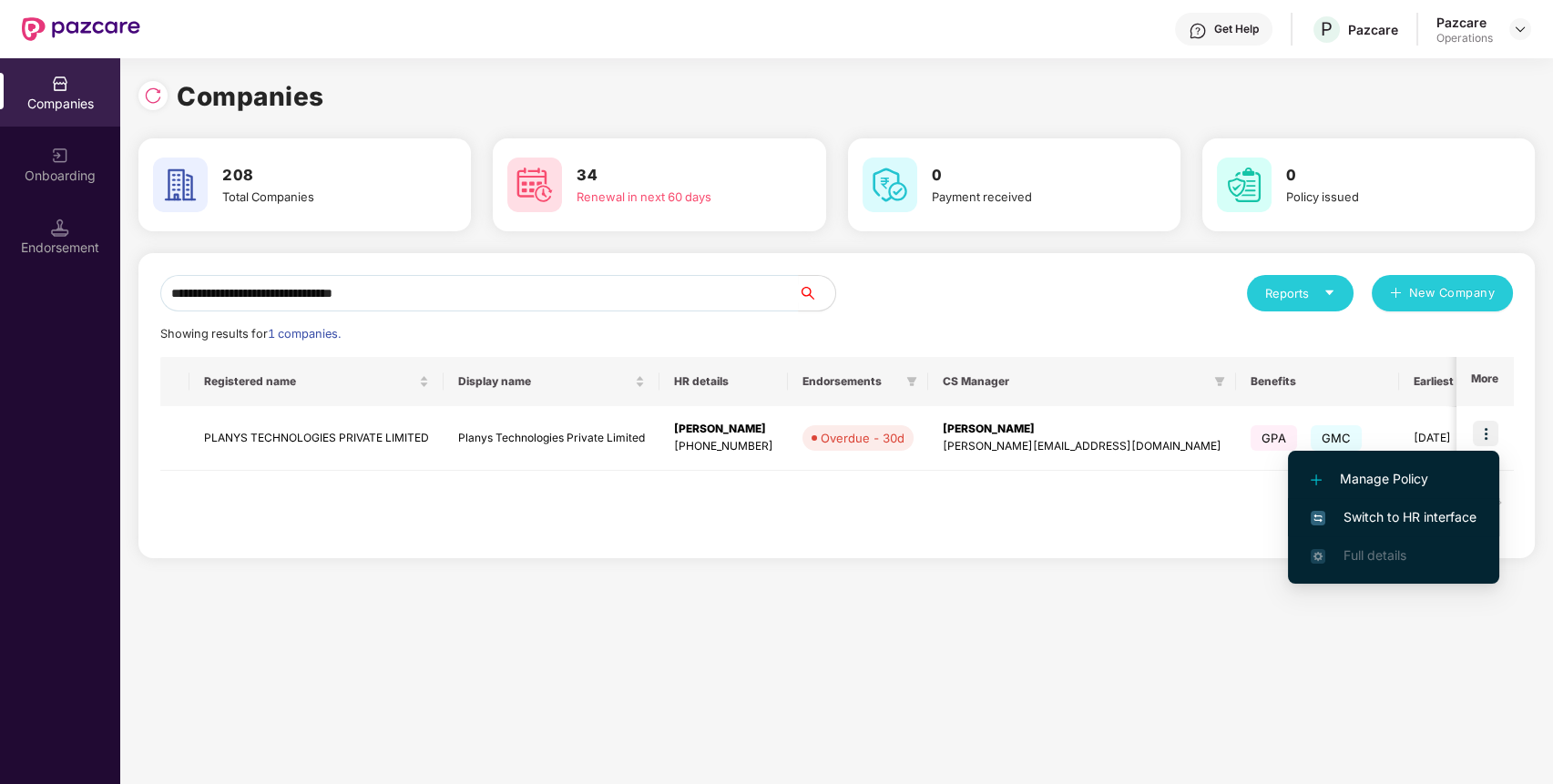
click at [1358, 510] on span "Switch to HR interface" at bounding box center [1394, 517] width 166 height 20
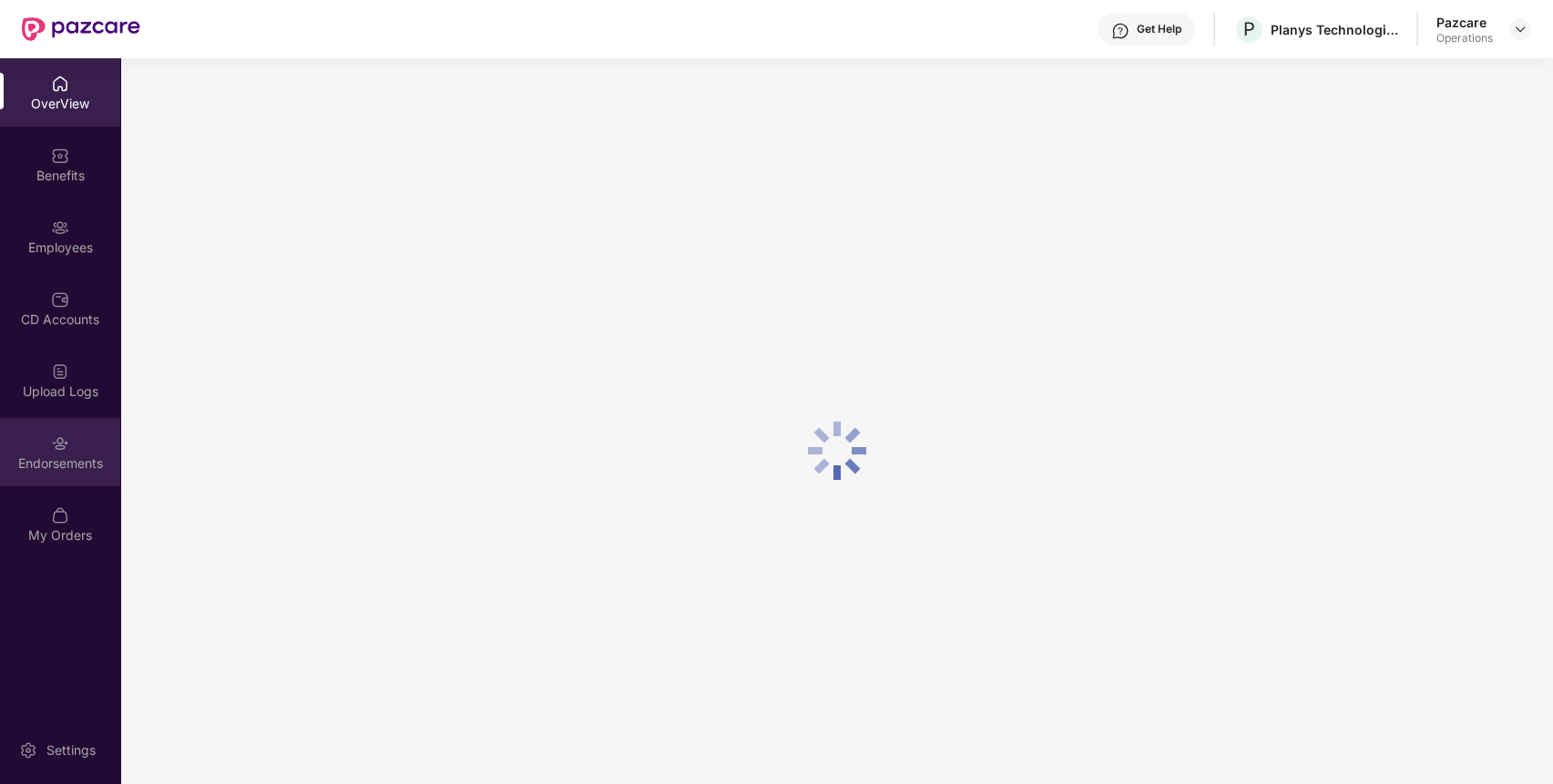
click at [83, 476] on div "Endorsements" at bounding box center [60, 451] width 121 height 68
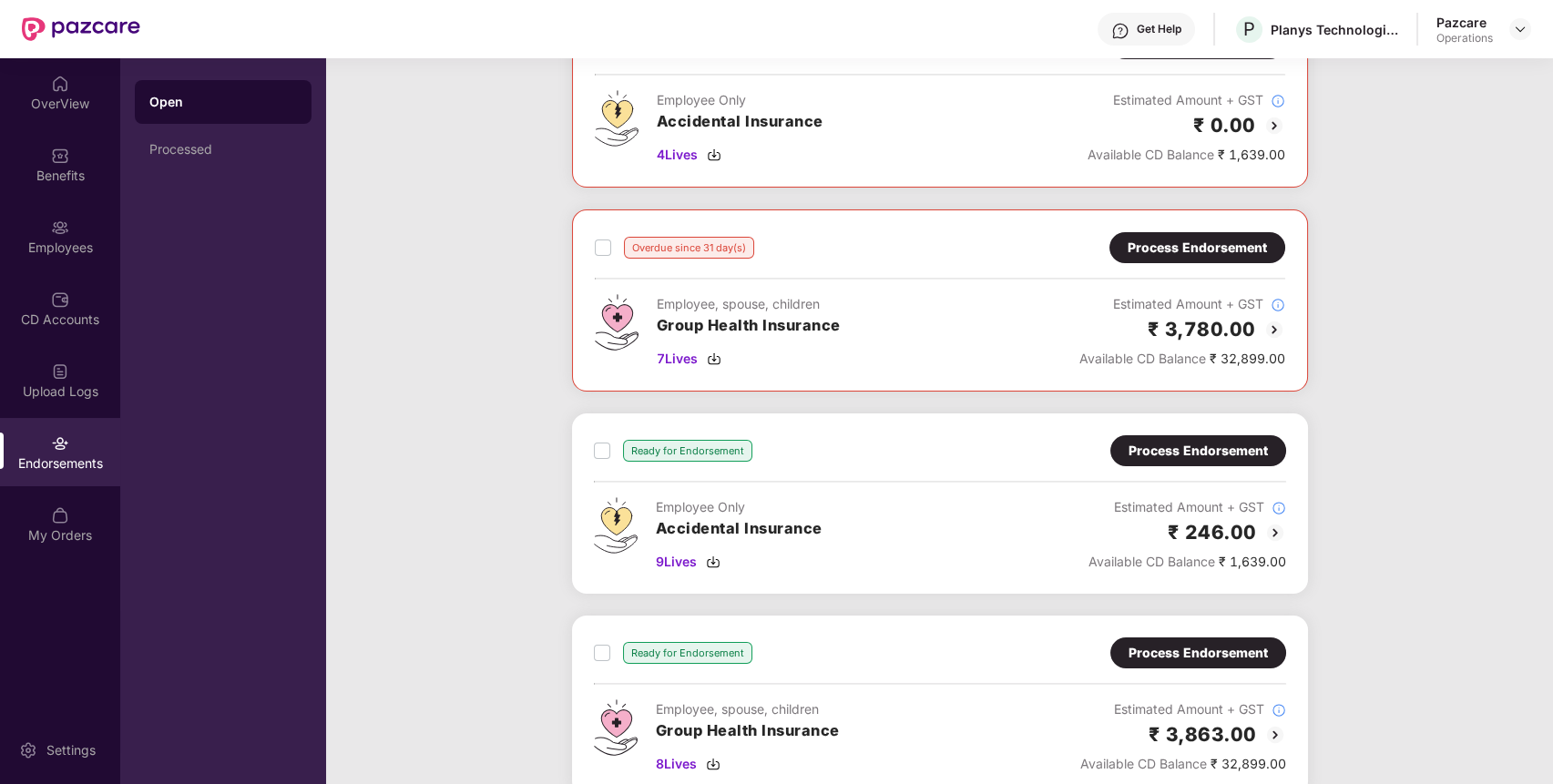
scroll to position [146, 0]
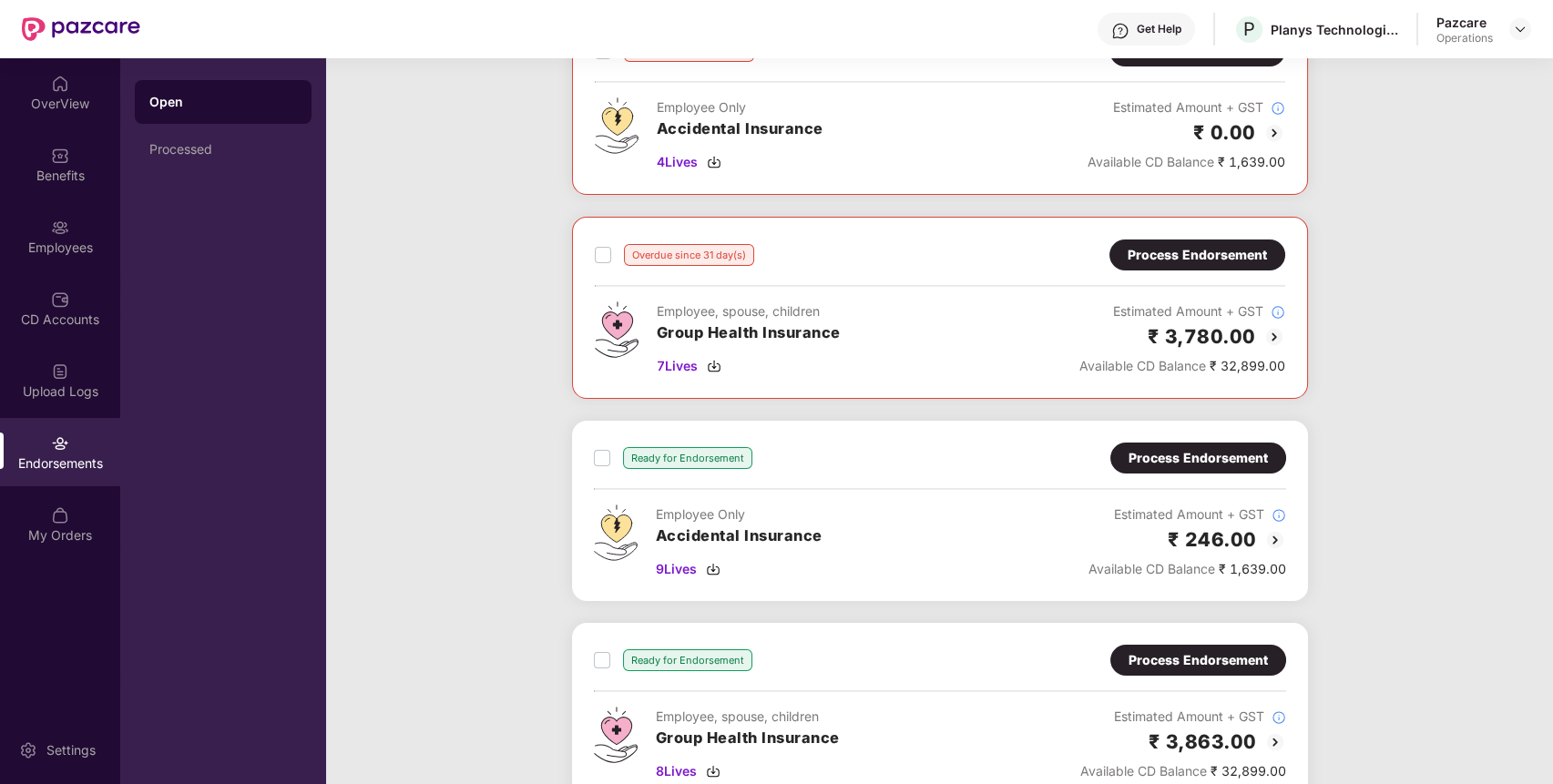
click at [1229, 259] on div "Process Endorsement" at bounding box center [1197, 255] width 139 height 20
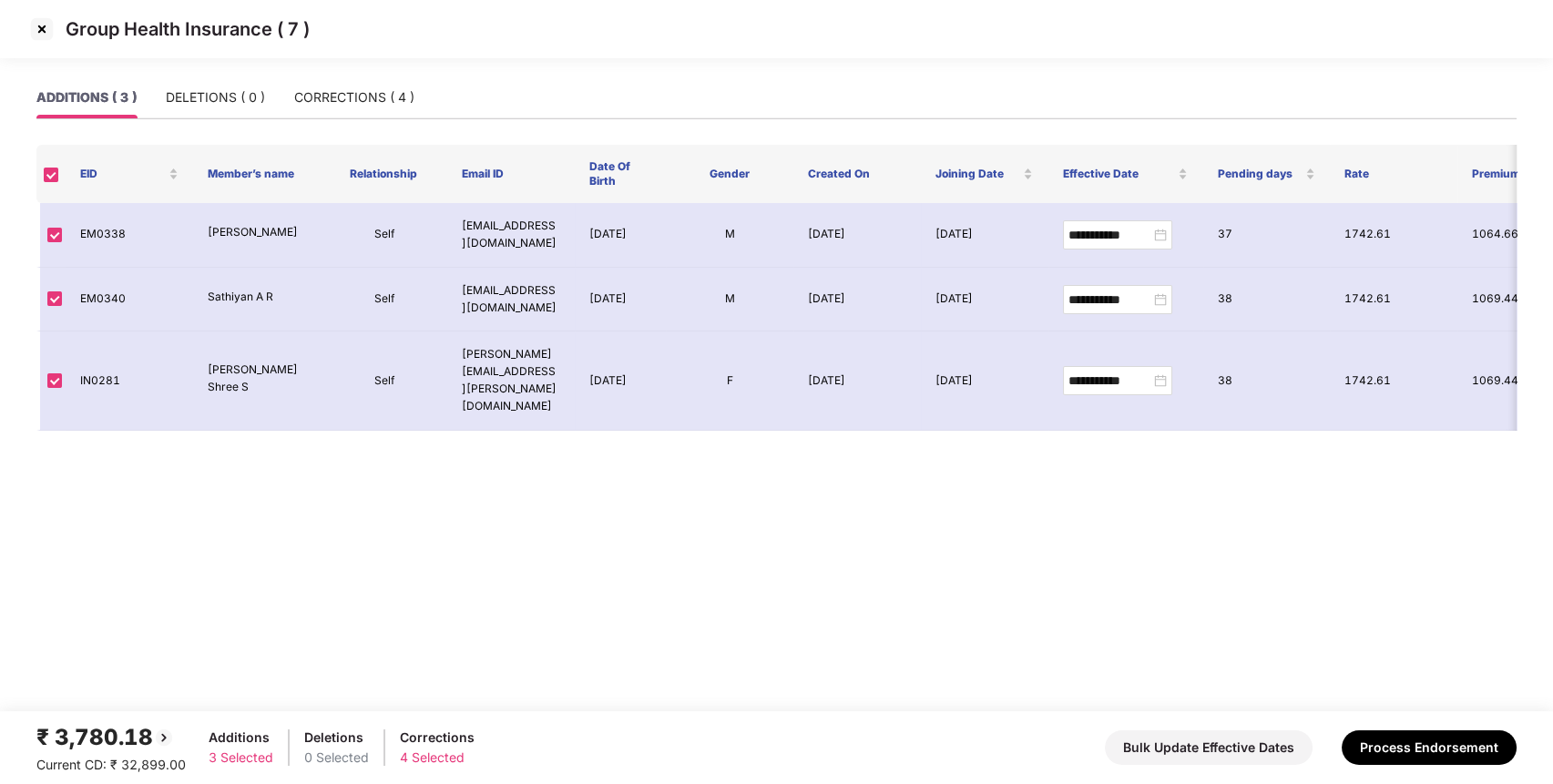
click at [36, 28] on img at bounding box center [42, 30] width 30 height 30
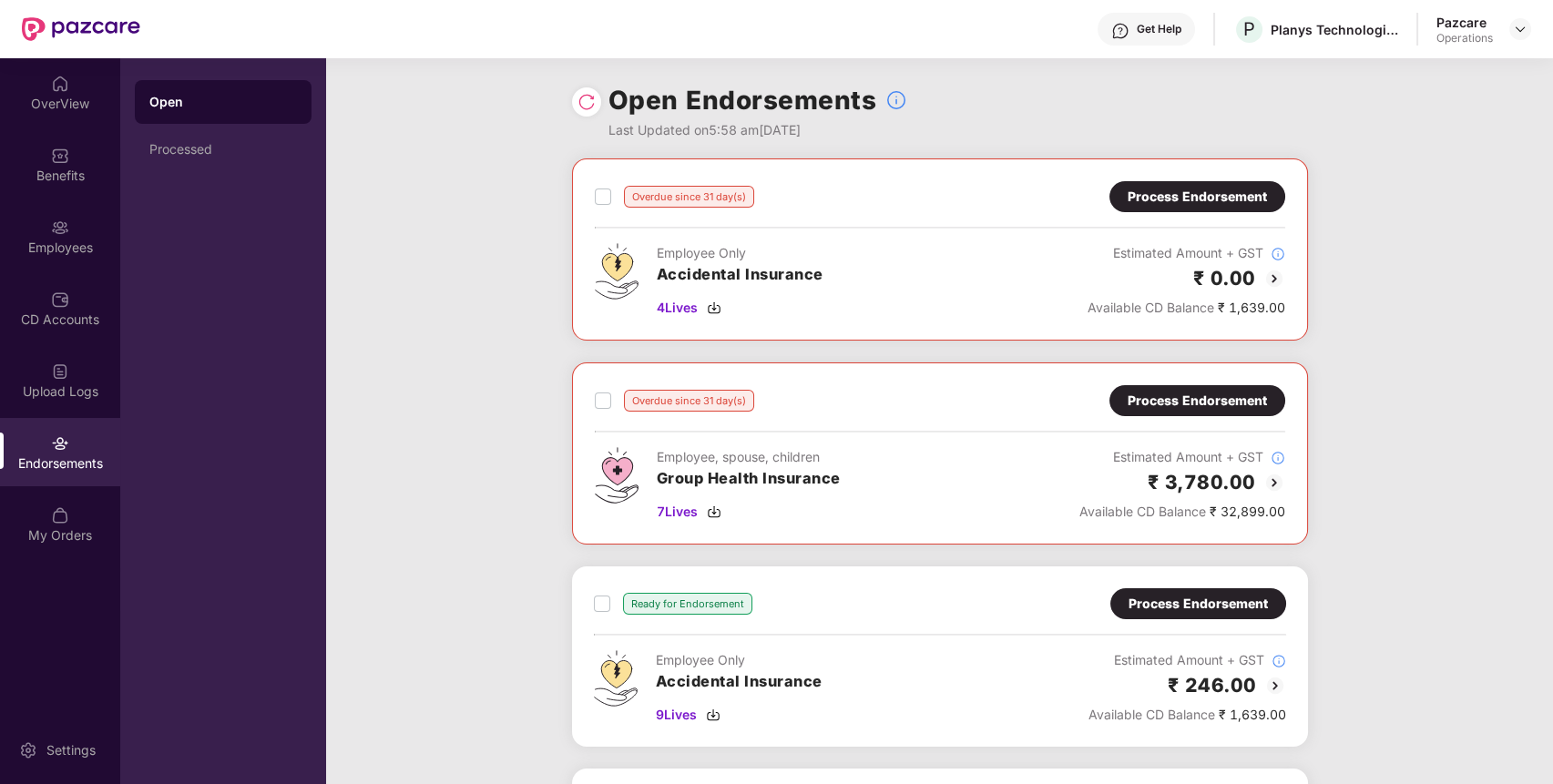
click at [1254, 393] on div "Process Endorsement" at bounding box center [1197, 401] width 139 height 20
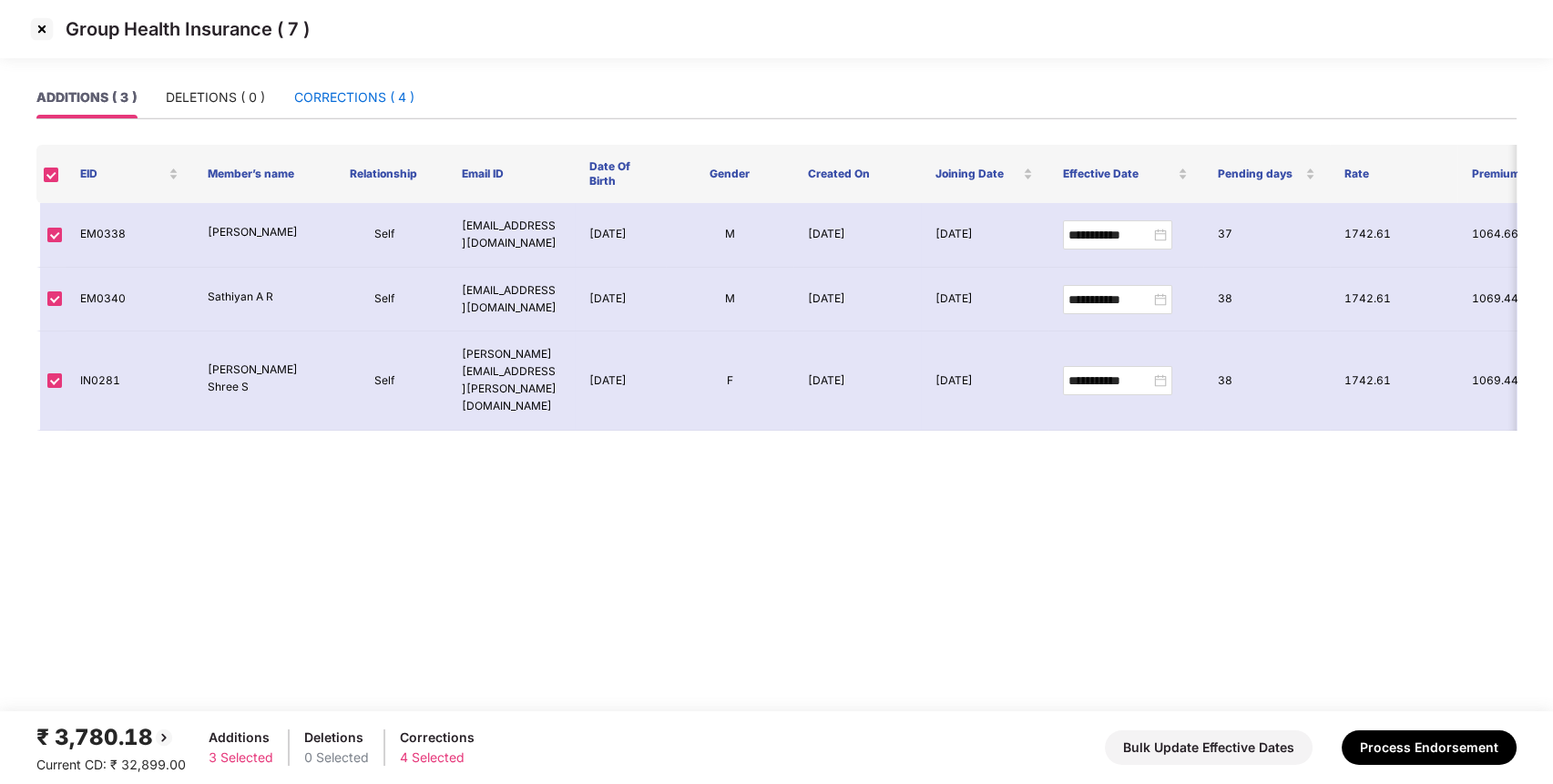
click at [382, 88] on div "CORRECTIONS ( 4 )" at bounding box center [355, 98] width 121 height 20
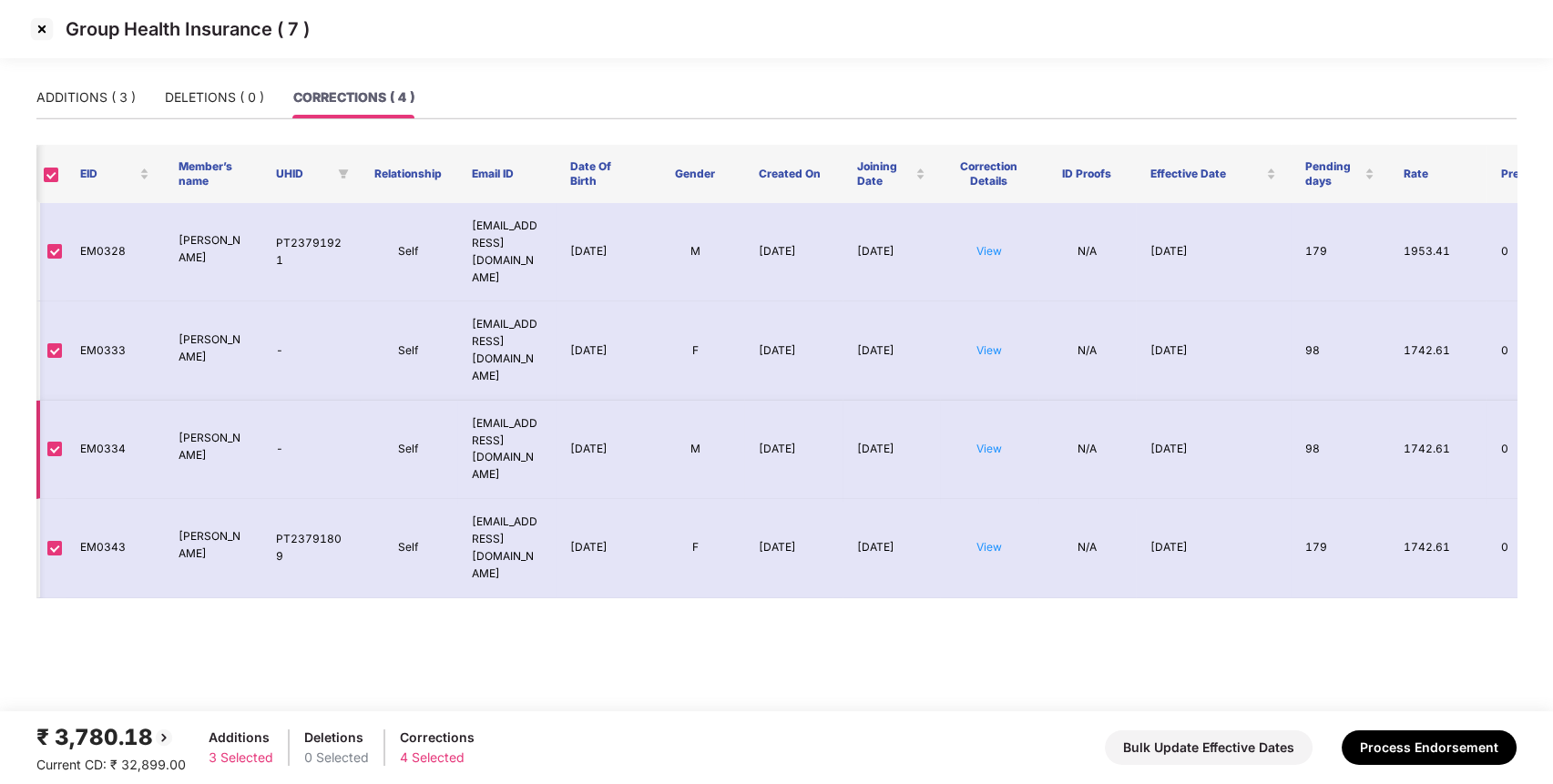
scroll to position [0, 70]
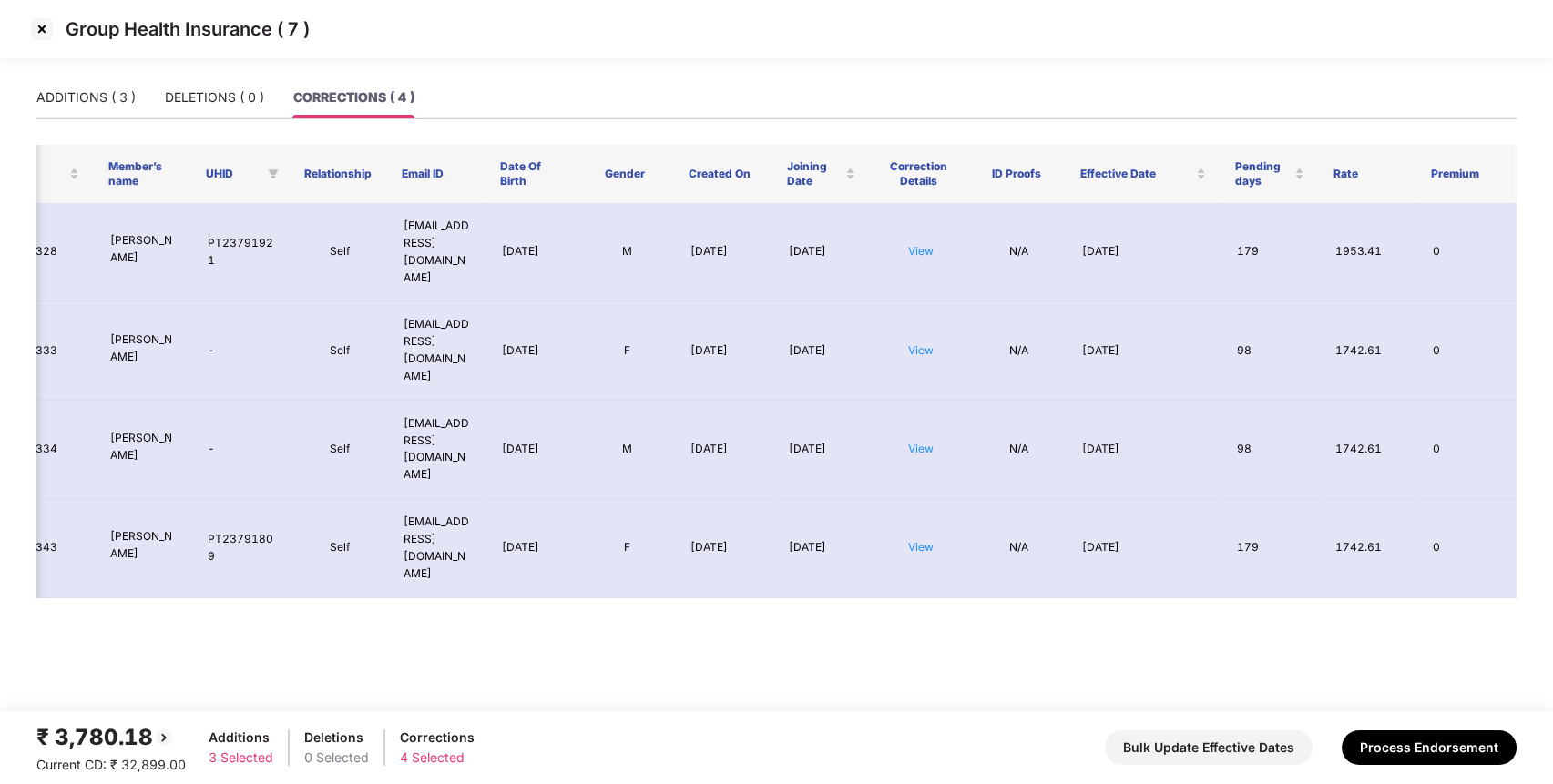
click at [909, 250] on td "View" at bounding box center [922, 253] width 99 height 99
click at [919, 244] on link "View" at bounding box center [921, 251] width 26 height 14
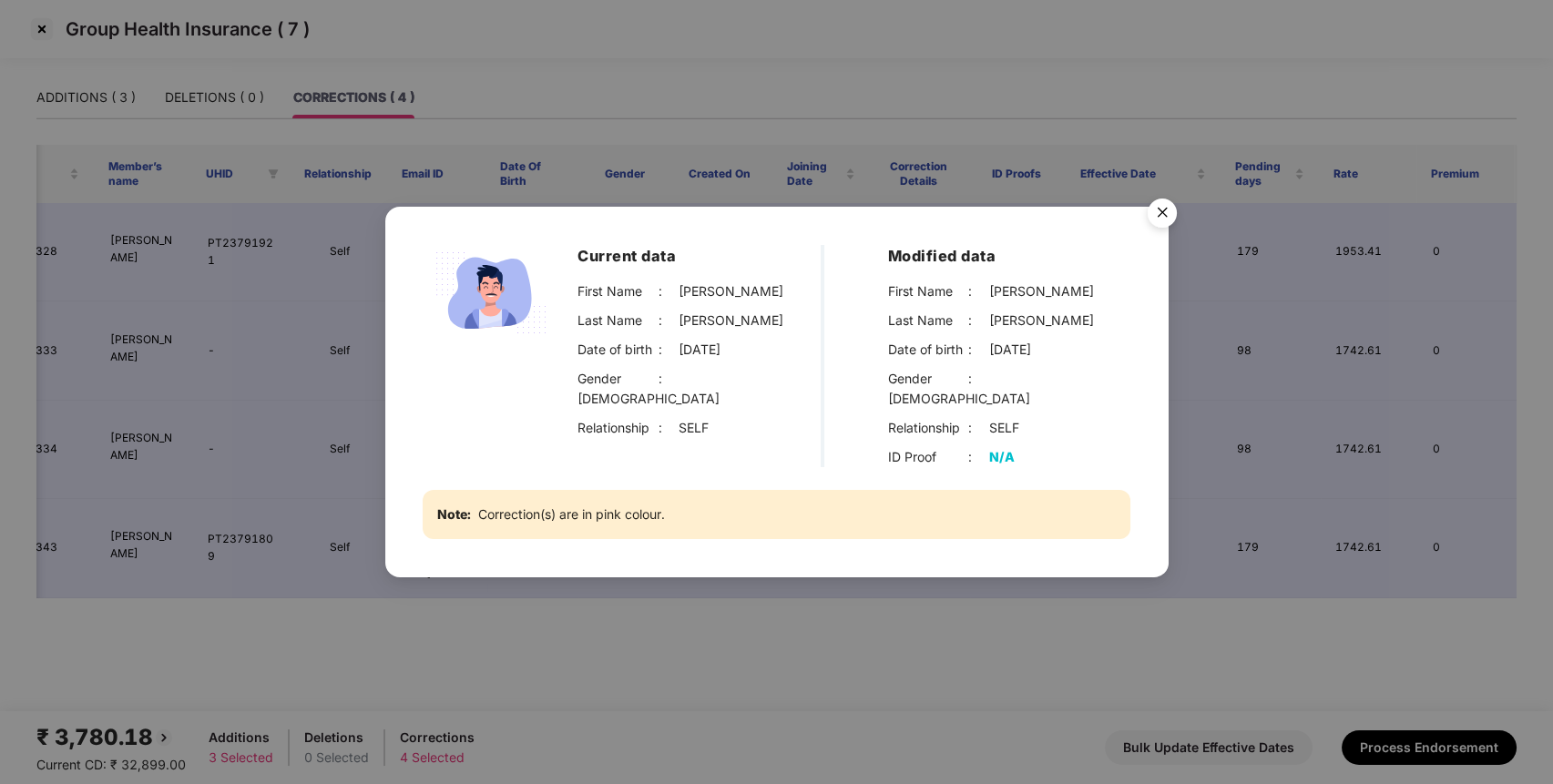
click at [1168, 216] on img "Close" at bounding box center [1163, 216] width 51 height 51
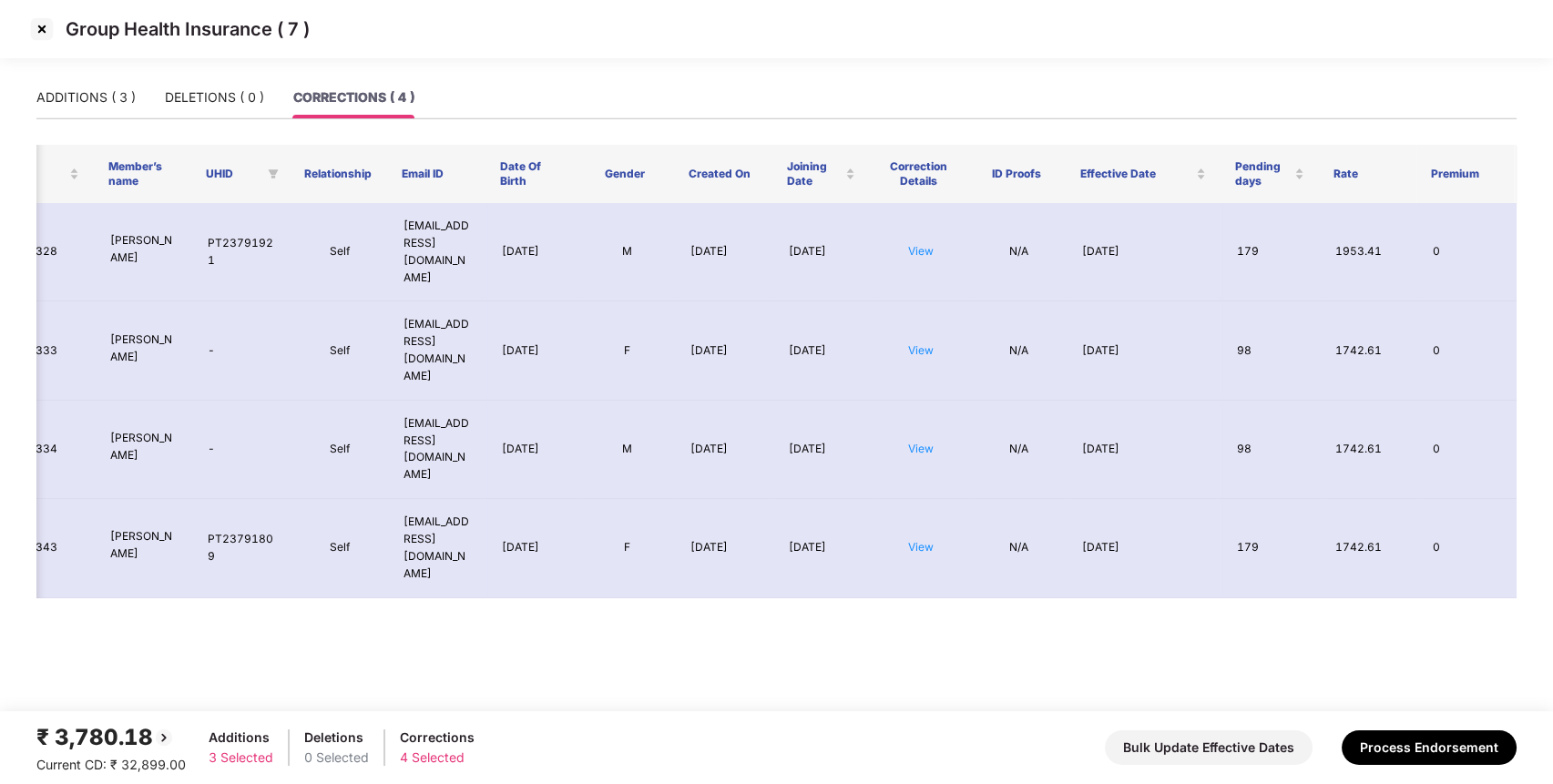
click at [920, 344] on link "View" at bounding box center [921, 351] width 26 height 14
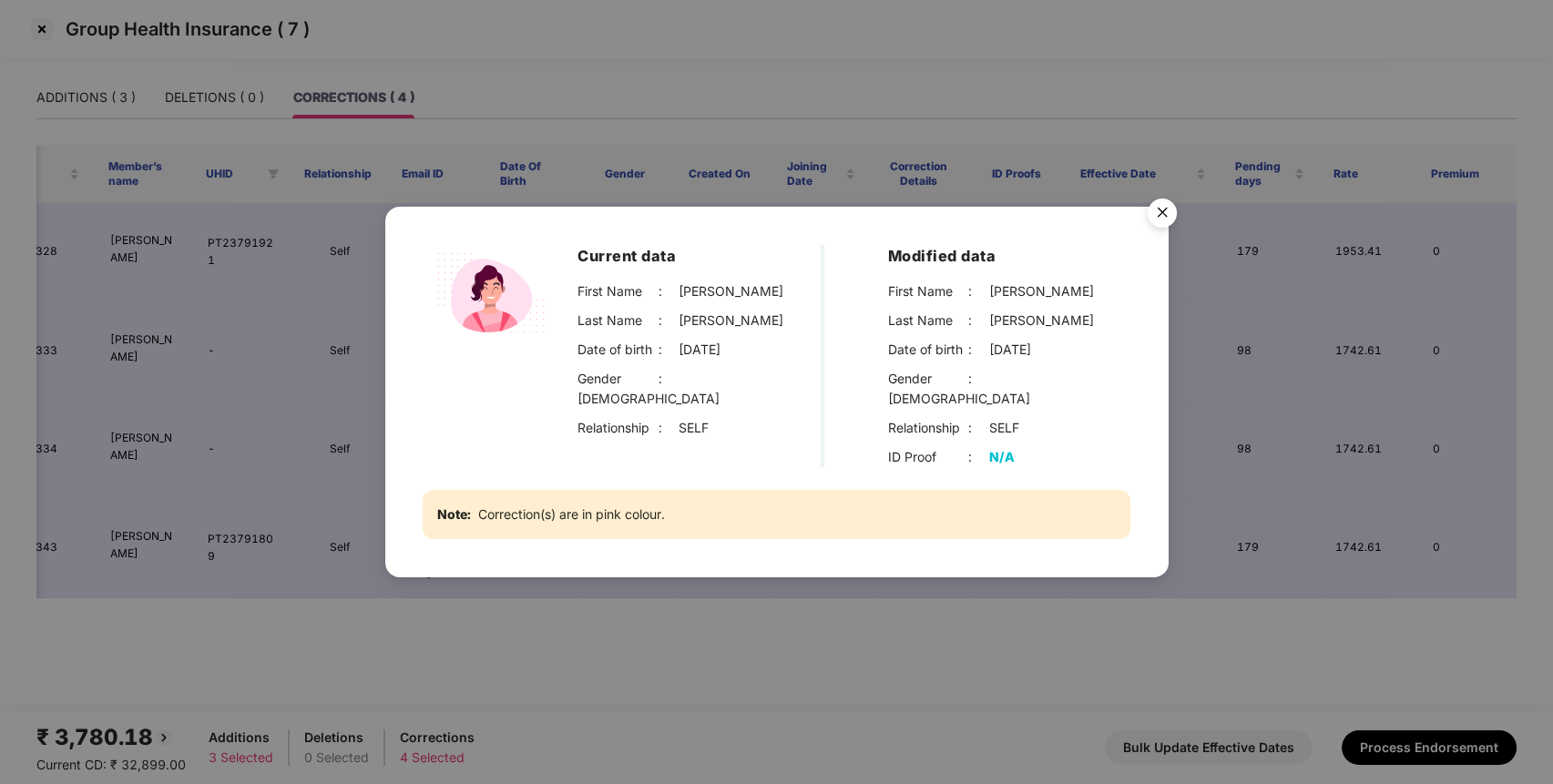
click at [1165, 215] on img "Close" at bounding box center [1163, 216] width 51 height 51
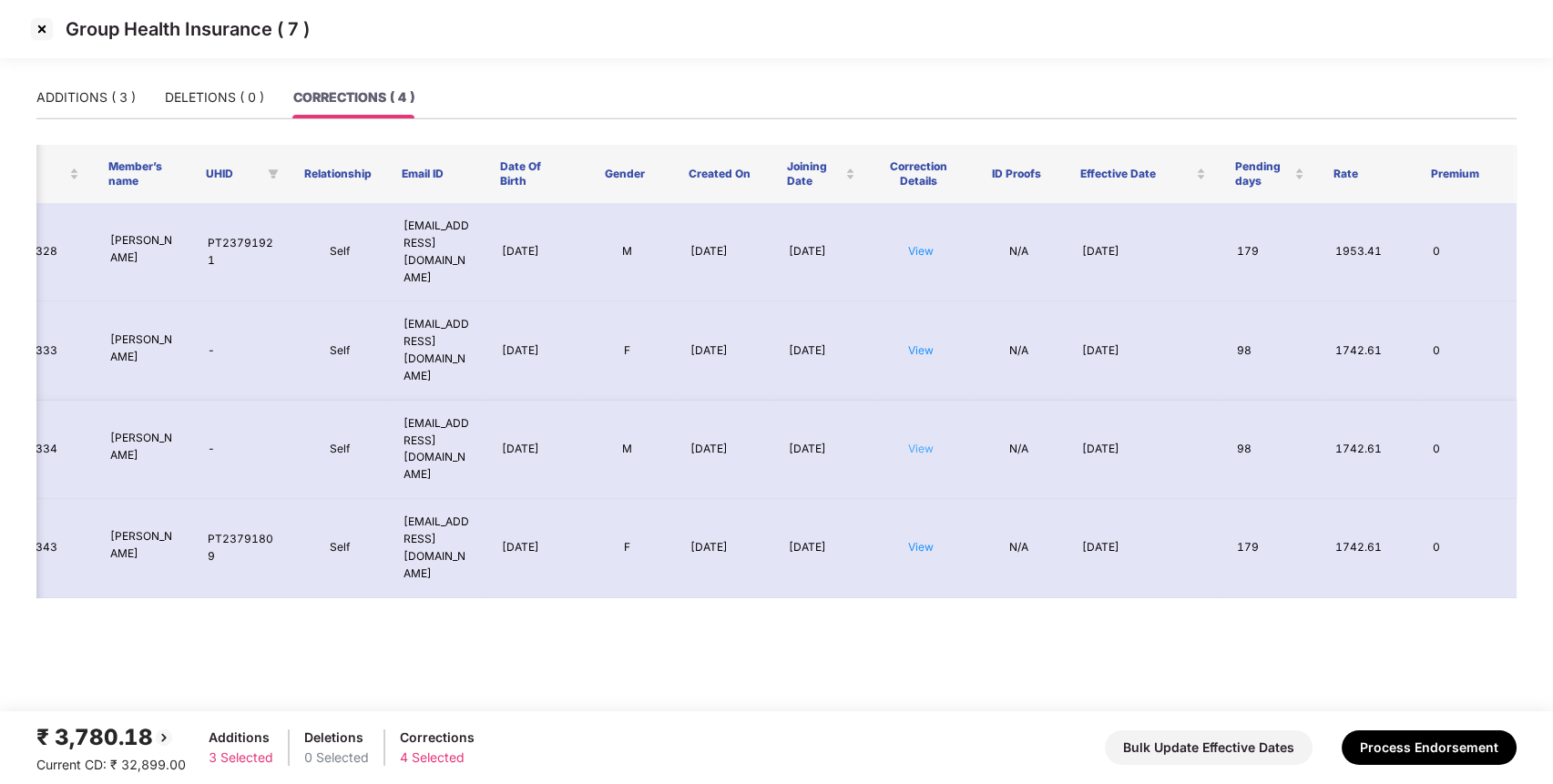
click at [928, 441] on link "View" at bounding box center [921, 448] width 26 height 14
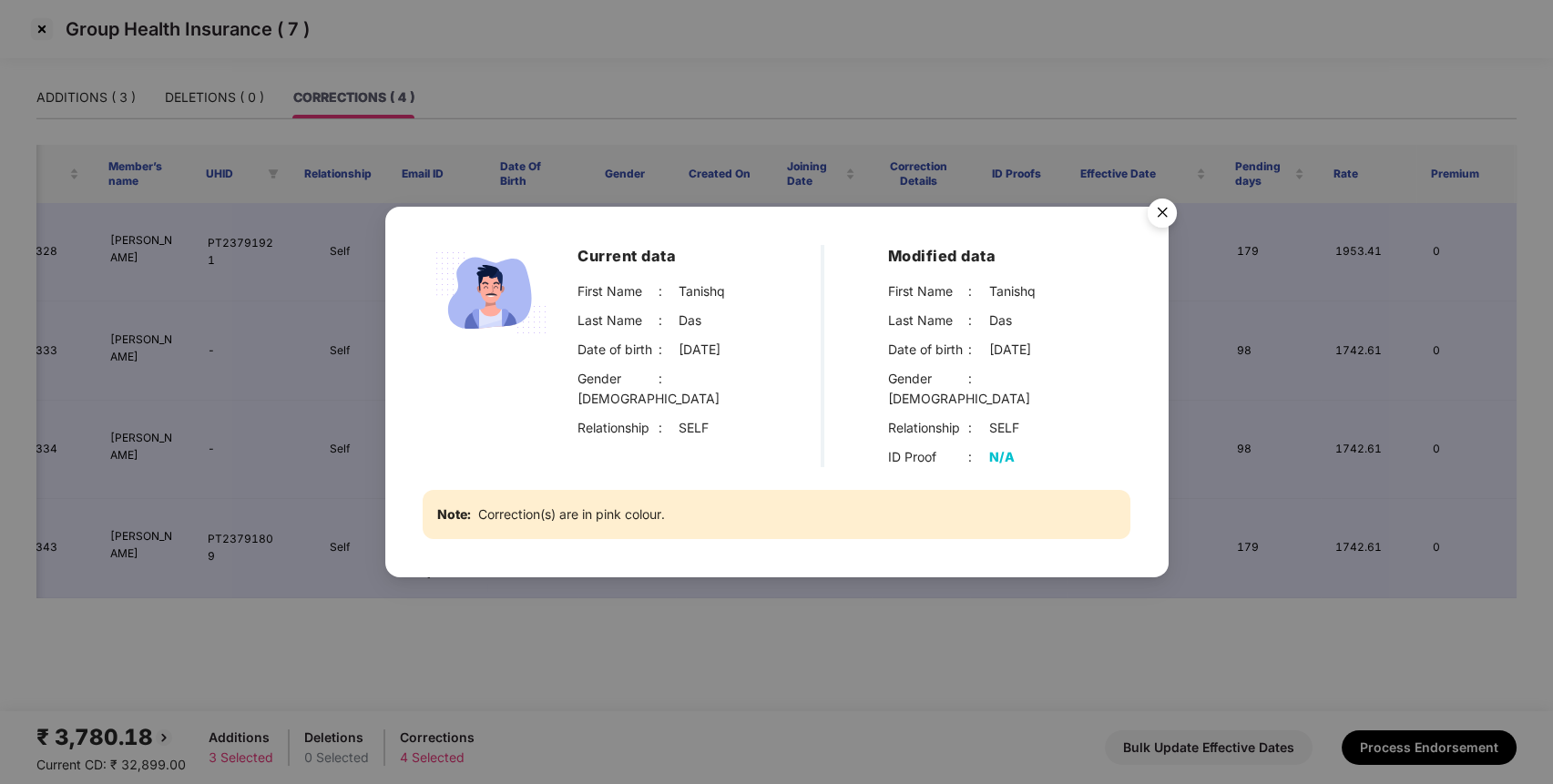
click at [1159, 219] on img "Close" at bounding box center [1163, 216] width 51 height 51
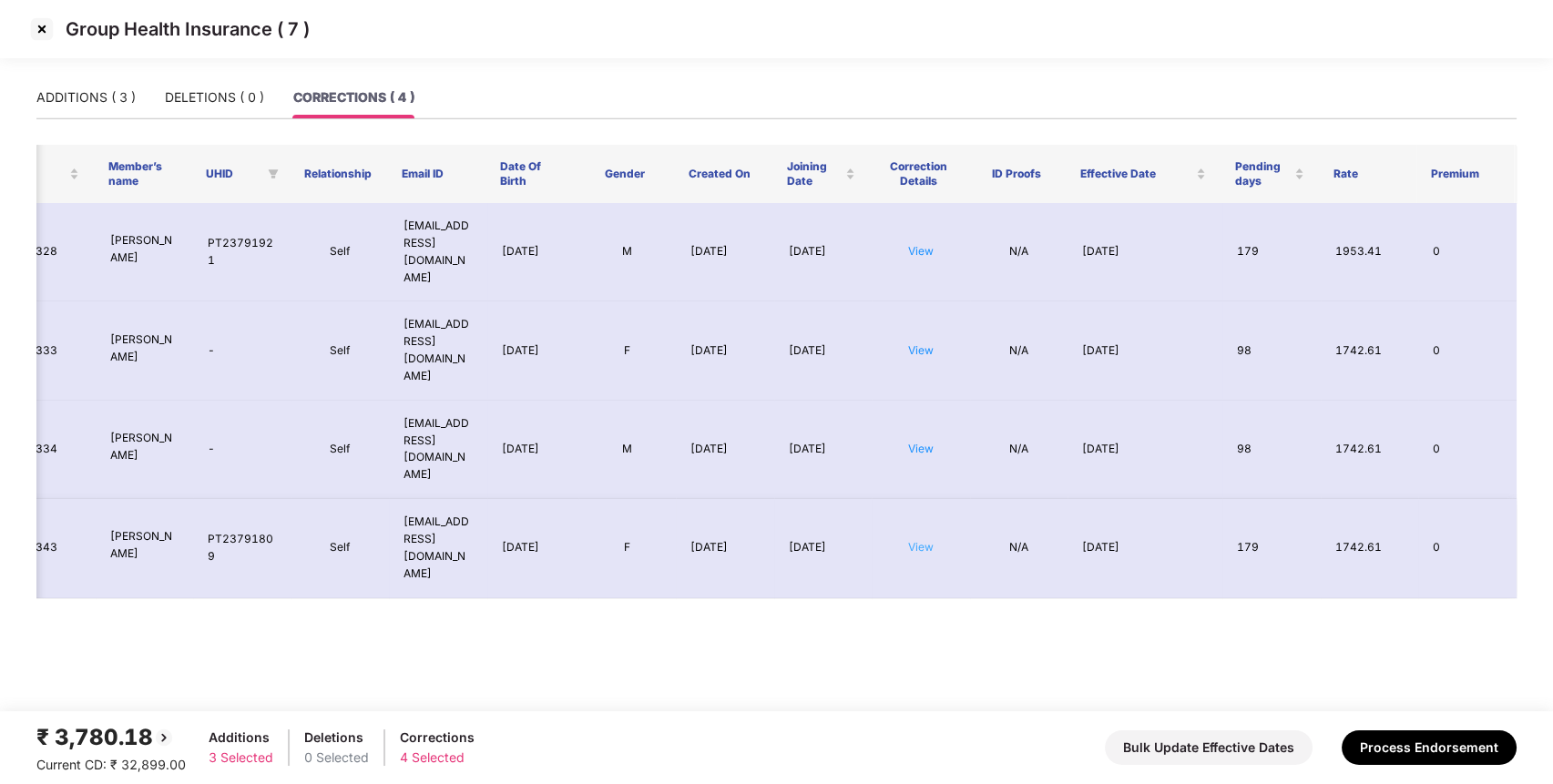
click at [911, 540] on link "View" at bounding box center [921, 547] width 26 height 14
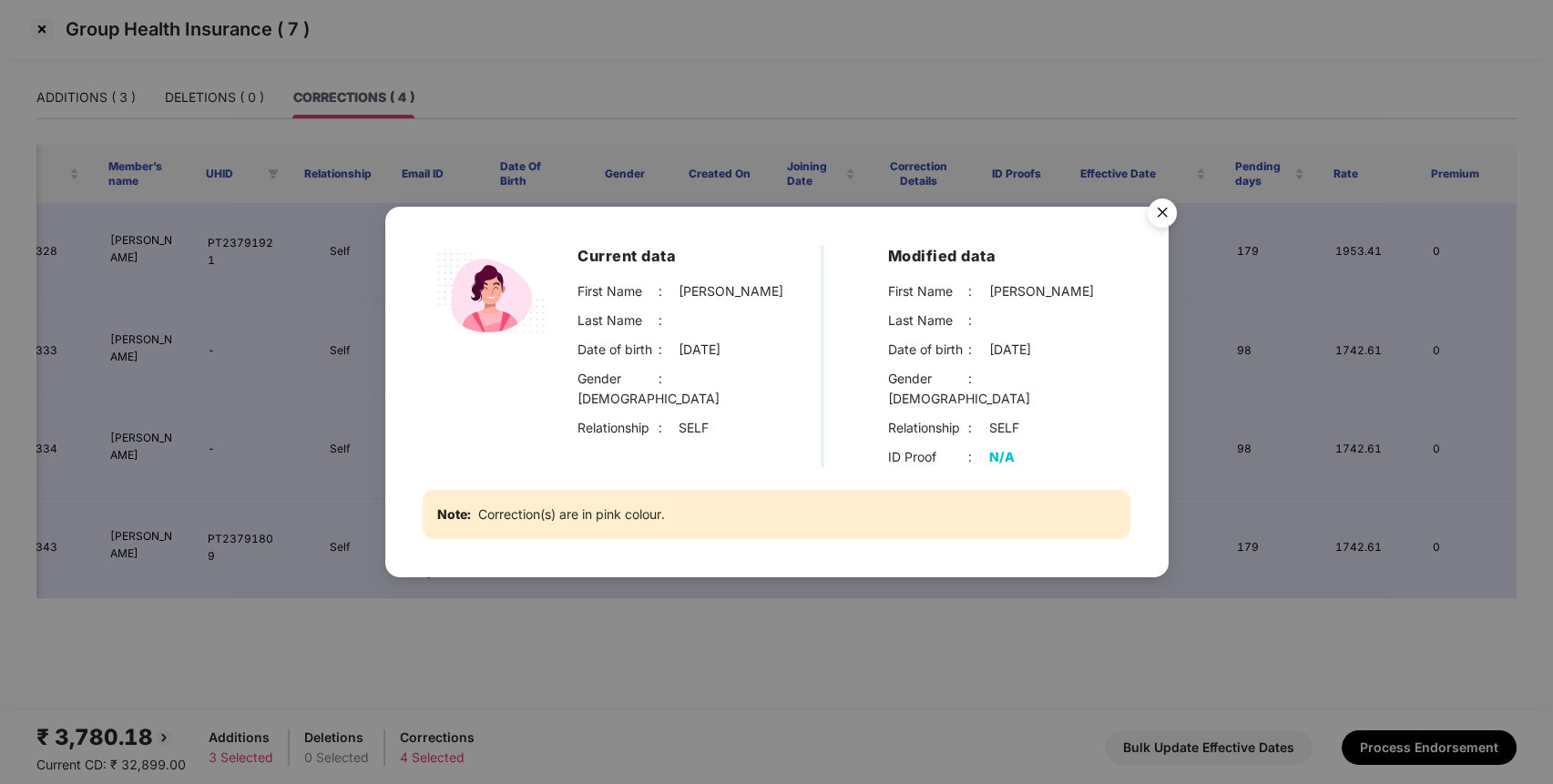
click at [1162, 224] on img "Close" at bounding box center [1163, 216] width 51 height 51
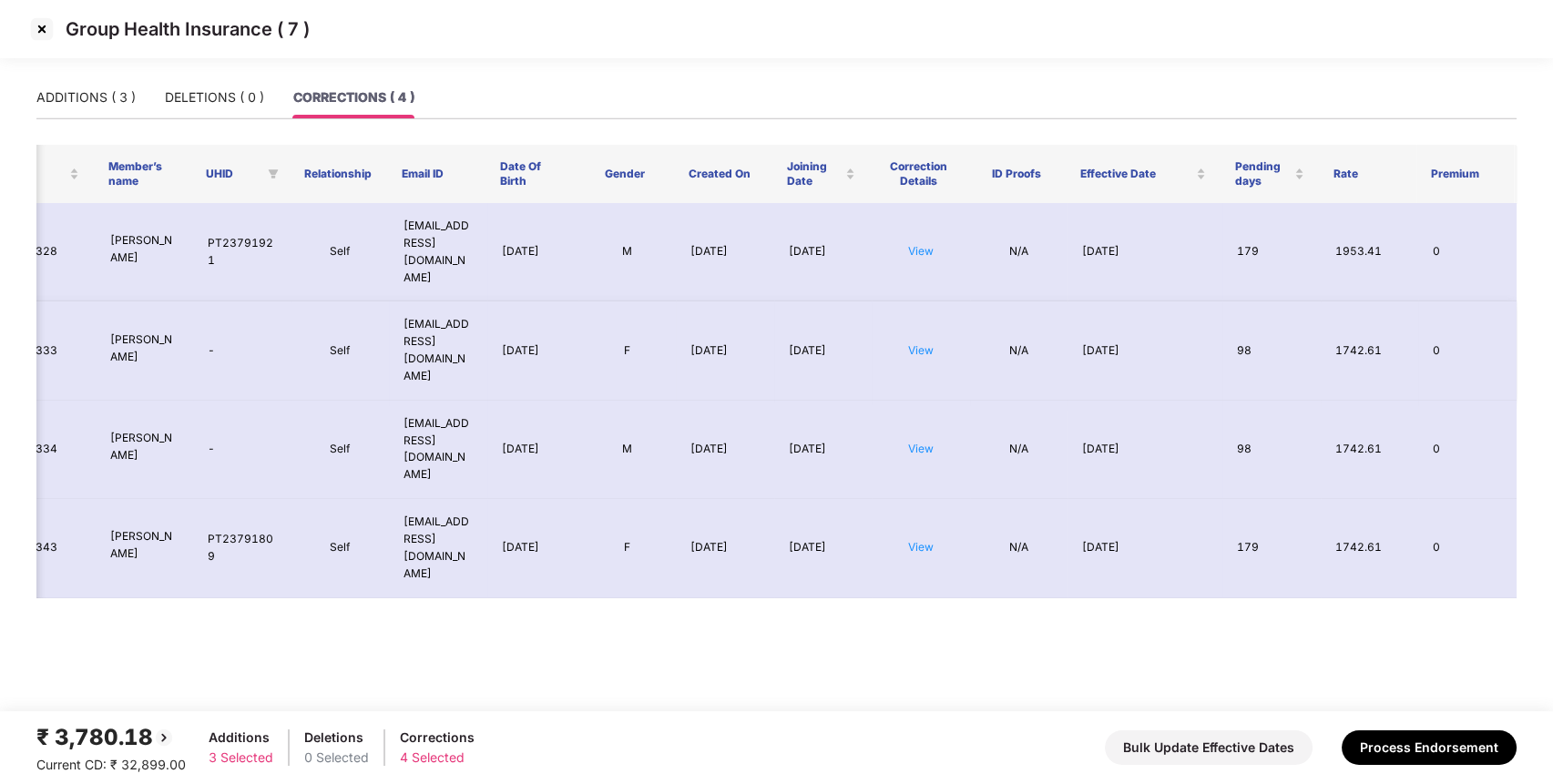
scroll to position [0, 0]
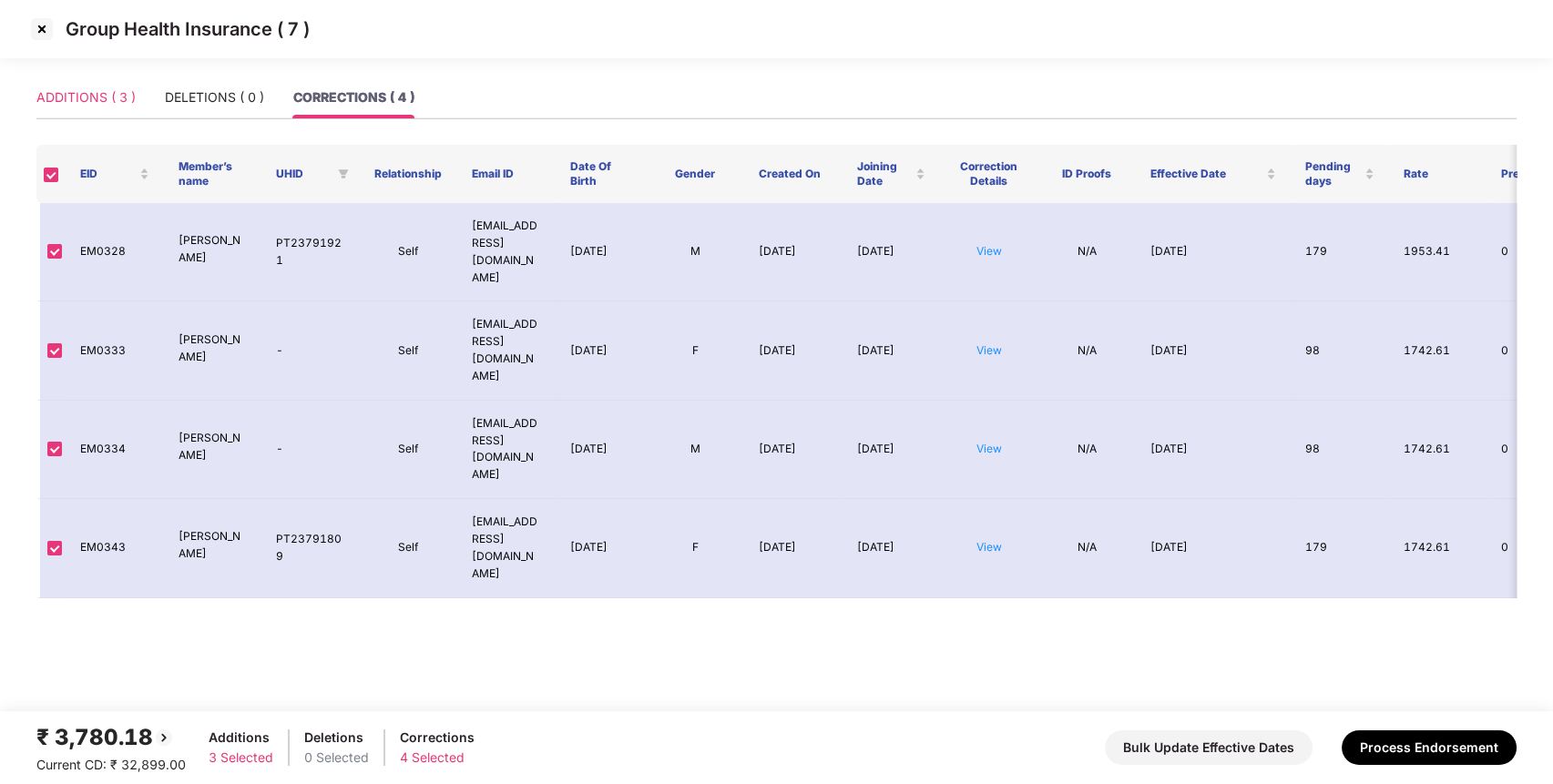
click at [86, 111] on div "ADDITIONS ( 3 )" at bounding box center [86, 97] width 100 height 41
